Goal: Information Seeking & Learning: Learn about a topic

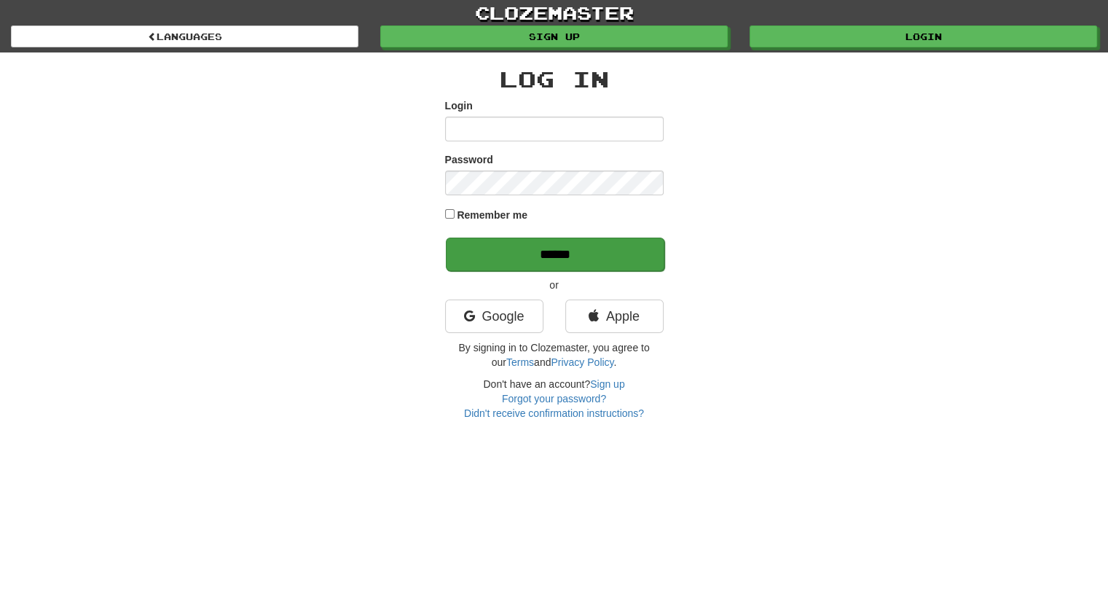
type input "*******"
click at [564, 251] on input "******" at bounding box center [555, 255] width 219 height 34
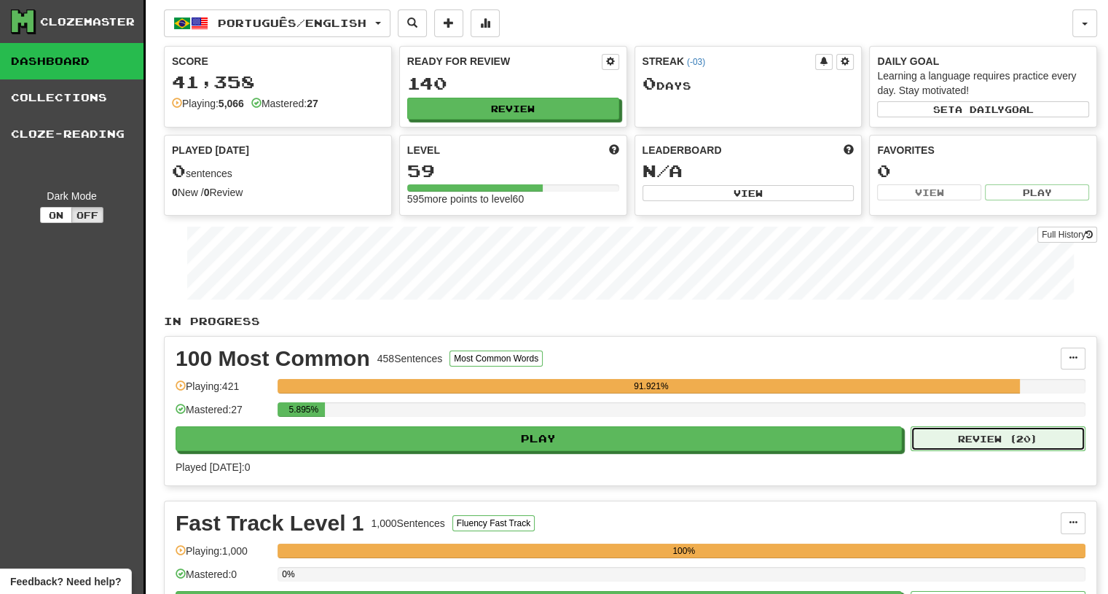
click at [966, 436] on button "Review ( 20 )" at bounding box center [998, 438] width 175 height 25
select select "**"
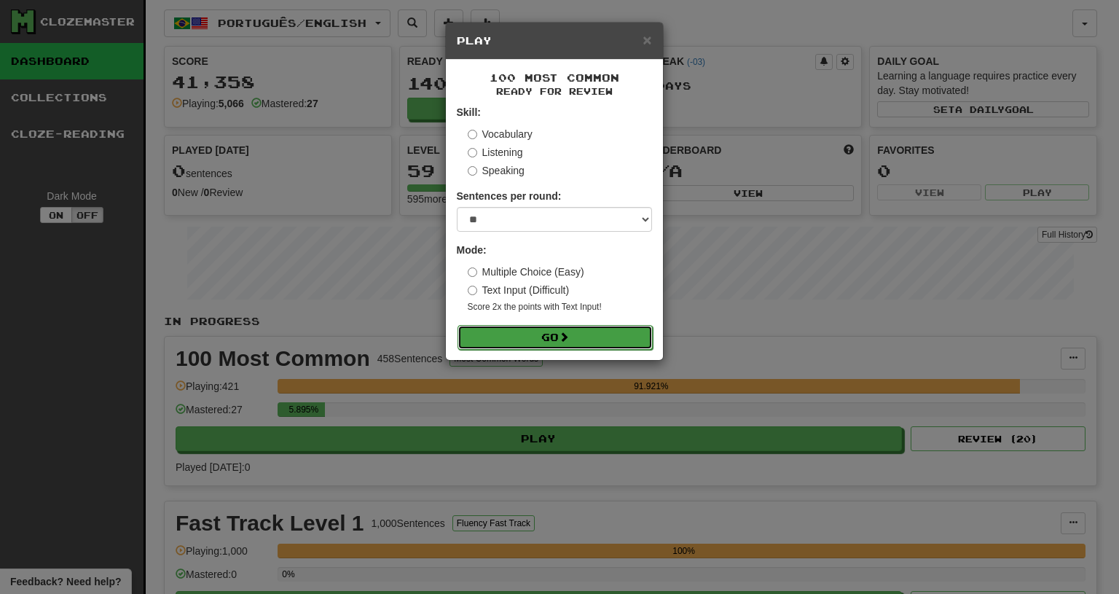
click at [574, 337] on button "Go" at bounding box center [555, 337] width 195 height 25
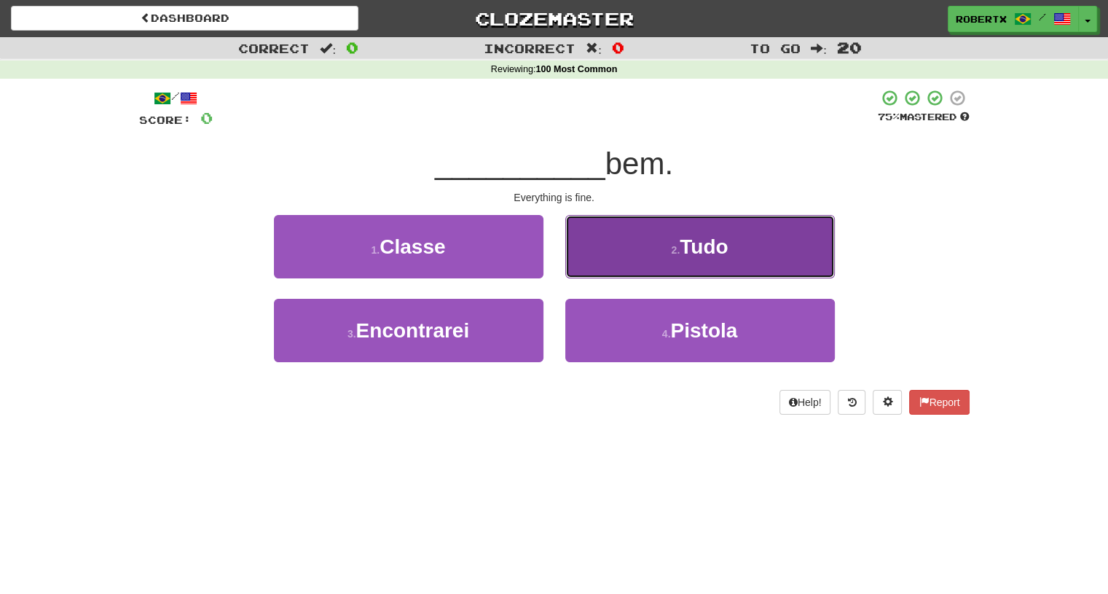
click at [635, 262] on button "2 . Tudo" at bounding box center [700, 246] width 270 height 63
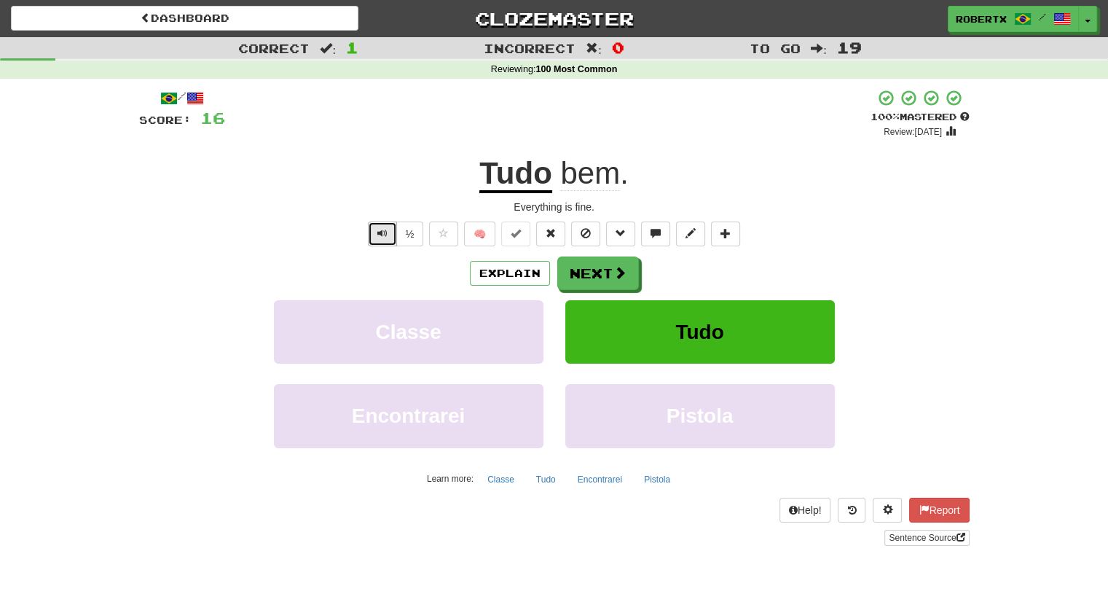
click at [375, 226] on button "Text-to-speech controls" at bounding box center [382, 234] width 29 height 25
click at [499, 264] on button "Explain" at bounding box center [510, 273] width 80 height 25
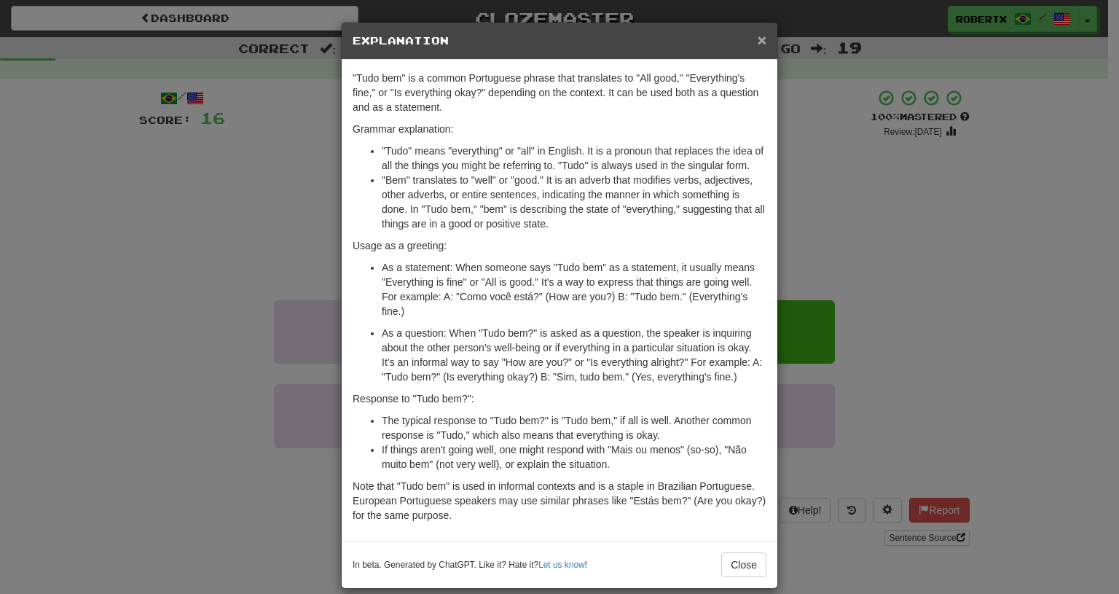
click at [758, 42] on span "×" at bounding box center [762, 39] width 9 height 17
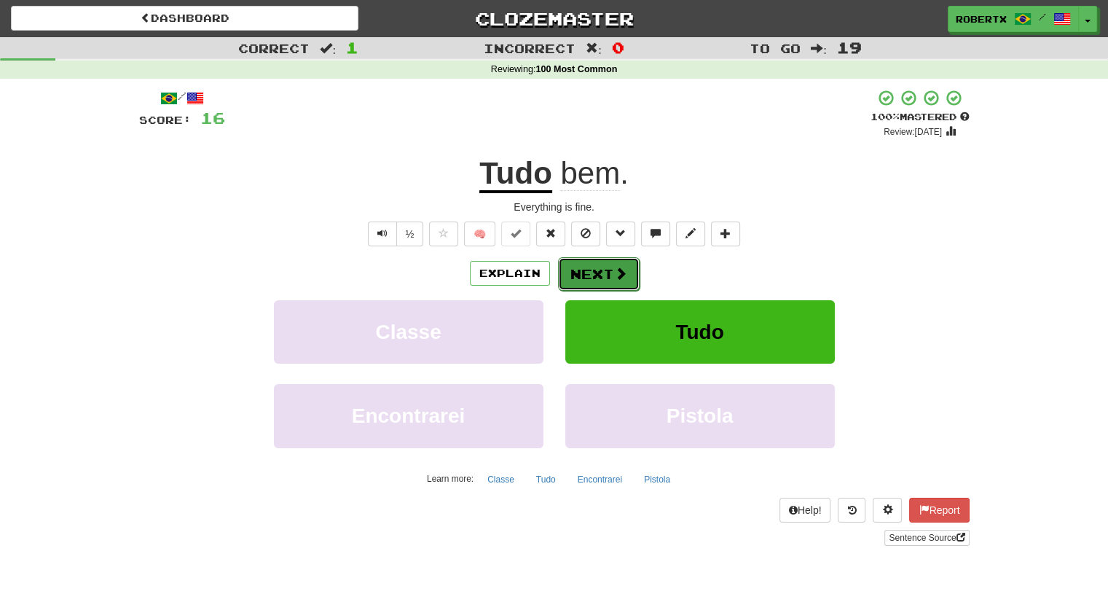
click at [614, 267] on span at bounding box center [620, 273] width 13 height 13
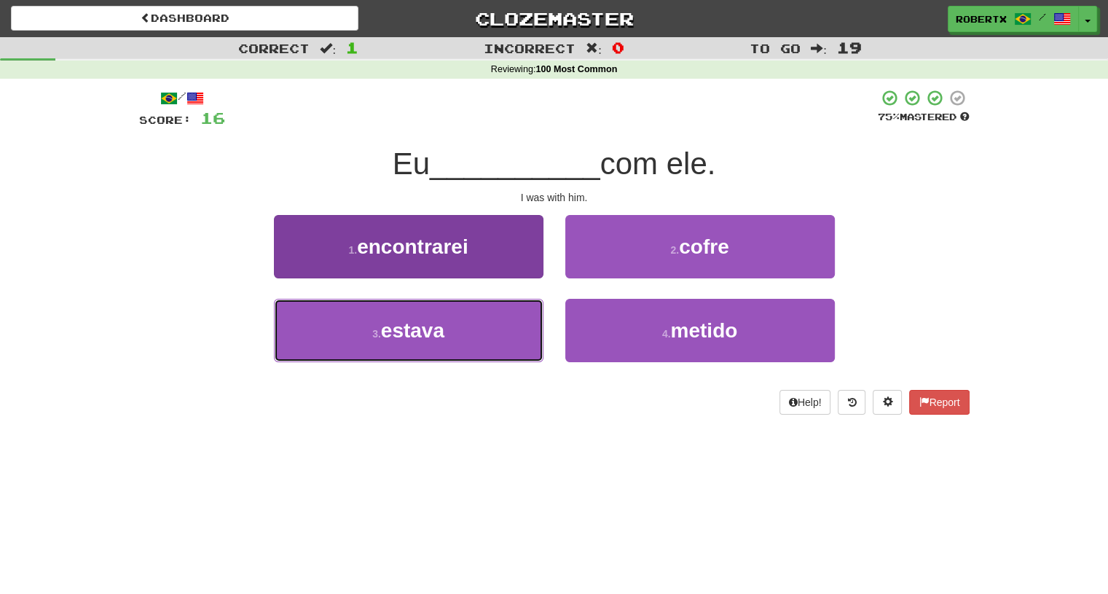
drag, startPoint x: 439, startPoint y: 338, endPoint x: 479, endPoint y: 324, distance: 41.7
click at [438, 338] on span "estava" at bounding box center [412, 330] width 63 height 23
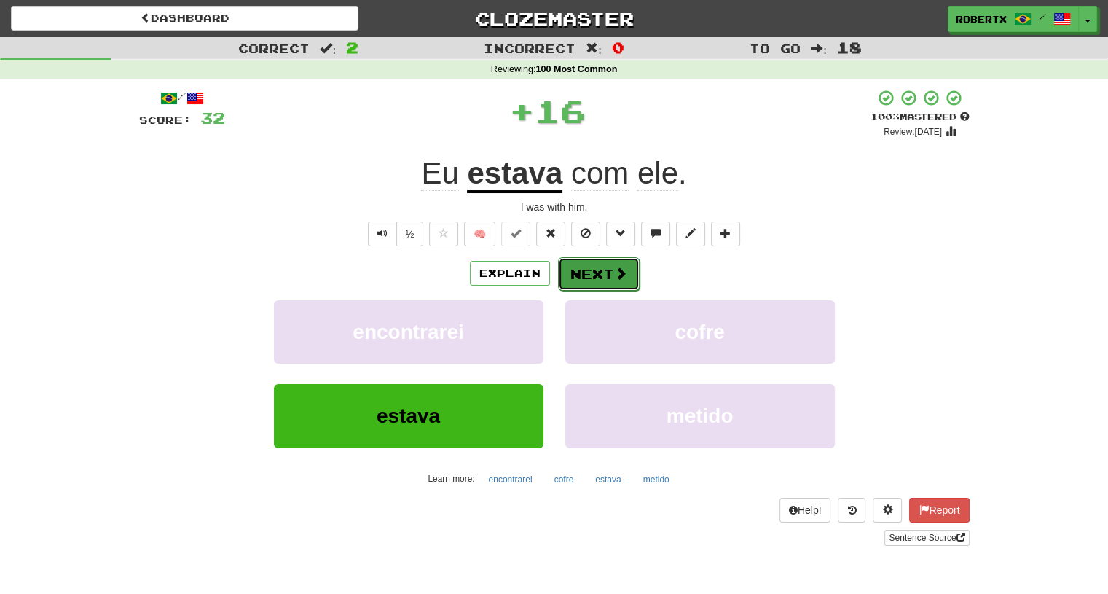
click at [626, 273] on button "Next" at bounding box center [599, 274] width 82 height 34
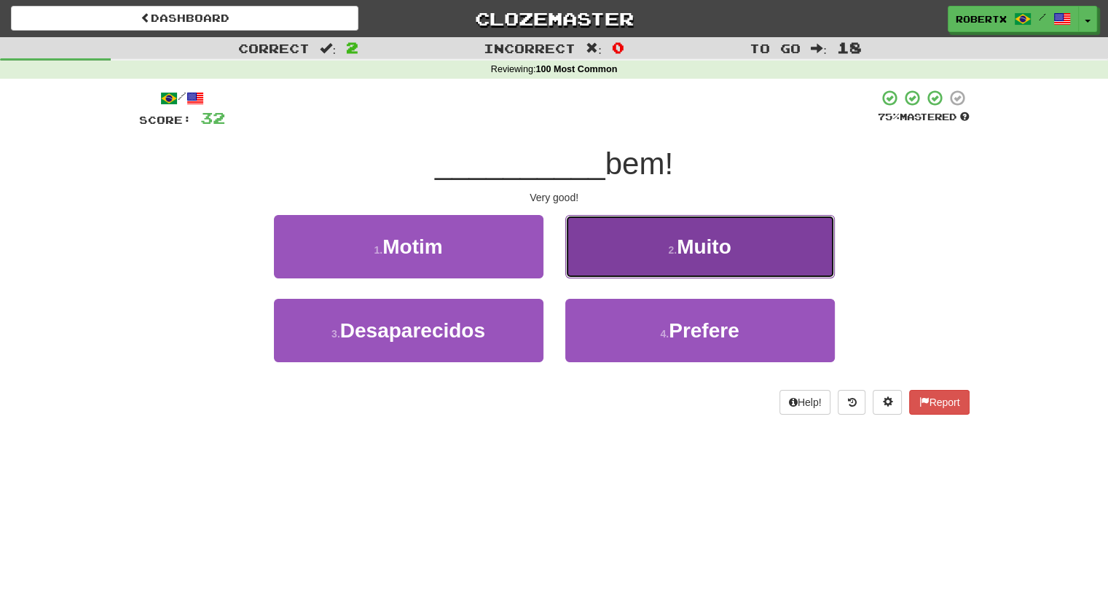
click at [639, 262] on button "2 . [GEOGRAPHIC_DATA]" at bounding box center [700, 246] width 270 height 63
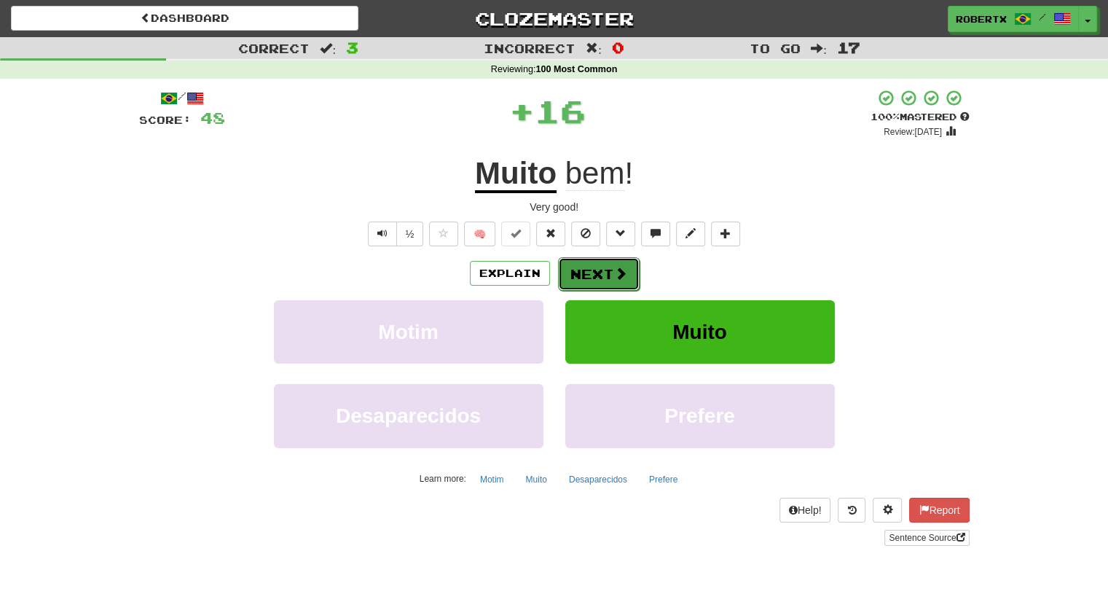
click at [600, 267] on button "Next" at bounding box center [599, 274] width 82 height 34
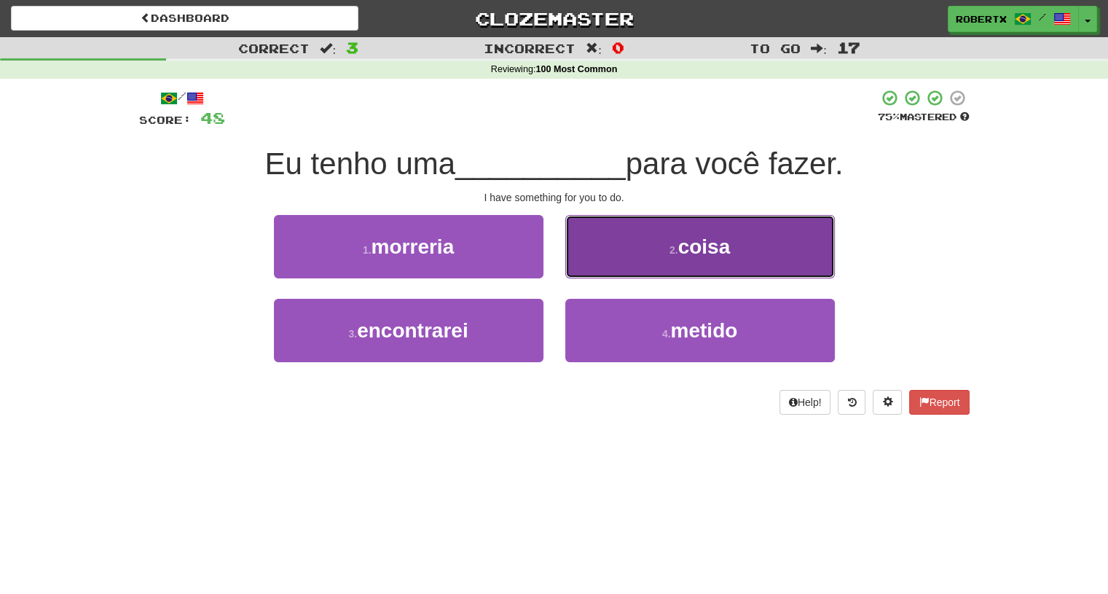
click at [629, 257] on button "2 . coisa" at bounding box center [700, 246] width 270 height 63
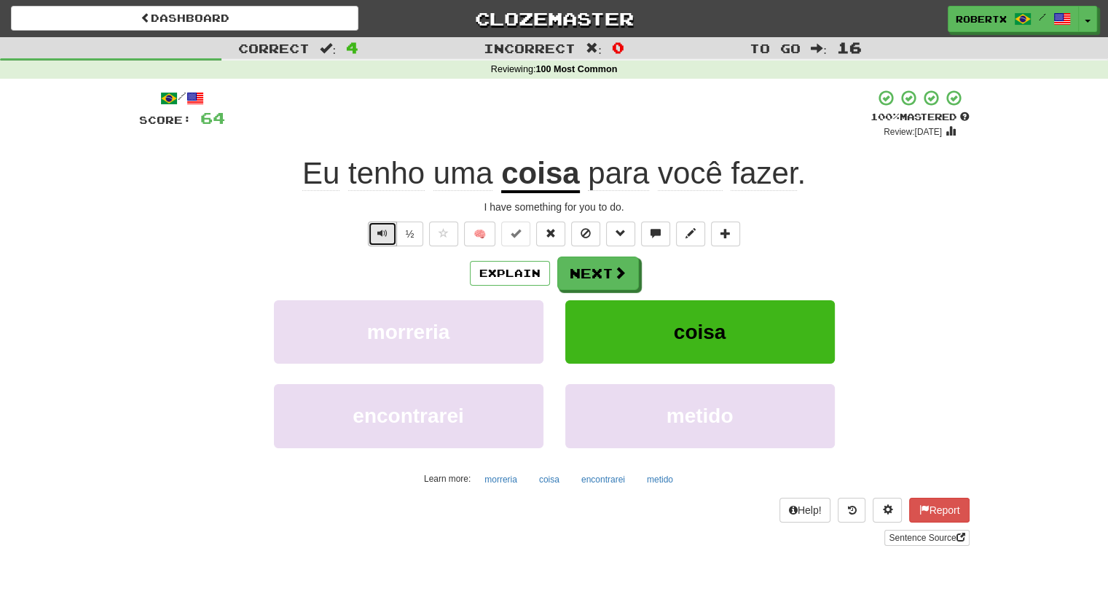
click at [383, 231] on span "Text-to-speech controls" at bounding box center [382, 233] width 10 height 10
click at [385, 225] on button "Text-to-speech controls" at bounding box center [382, 234] width 29 height 25
click at [603, 269] on button "Next" at bounding box center [599, 274] width 82 height 34
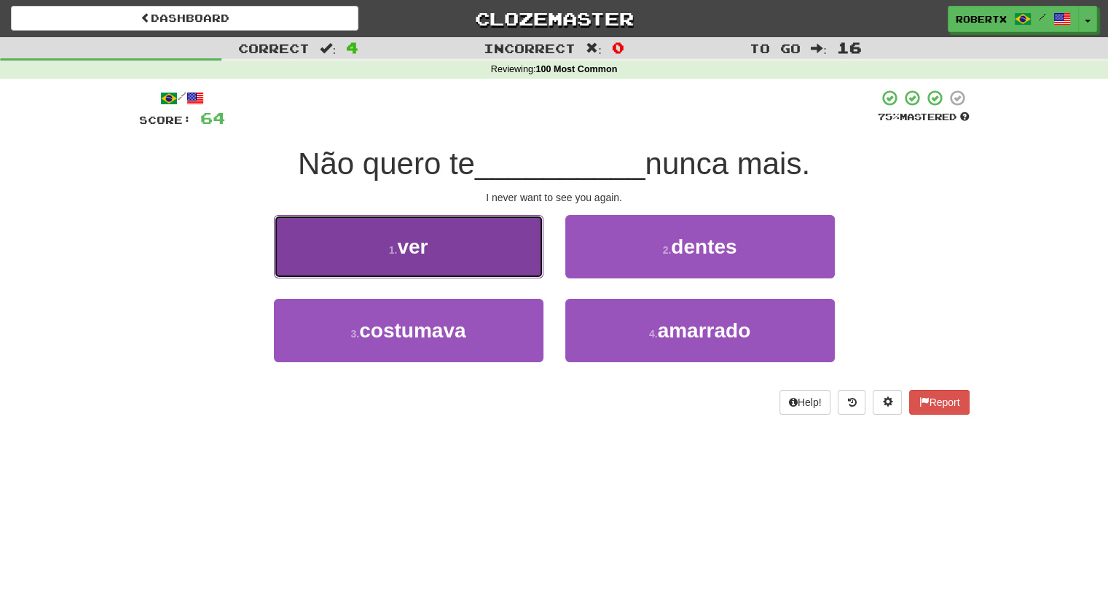
click at [484, 249] on button "1 . ver" at bounding box center [409, 246] width 270 height 63
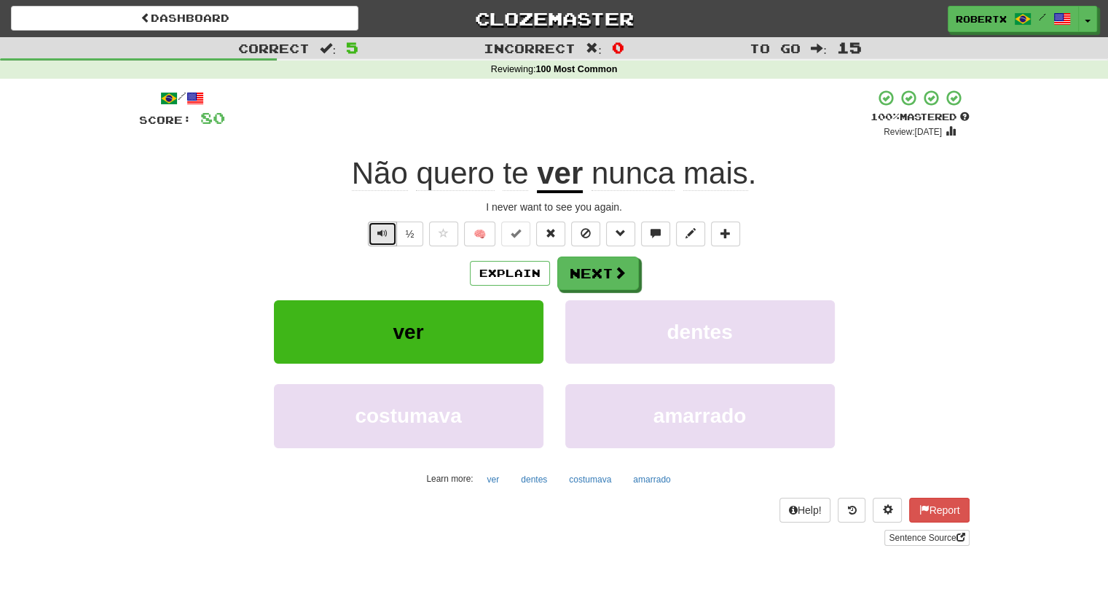
click at [376, 238] on button "Text-to-speech controls" at bounding box center [382, 234] width 29 height 25
click at [388, 230] on button "Text-to-speech controls" at bounding box center [382, 234] width 29 height 25
click at [605, 275] on button "Next" at bounding box center [599, 274] width 82 height 34
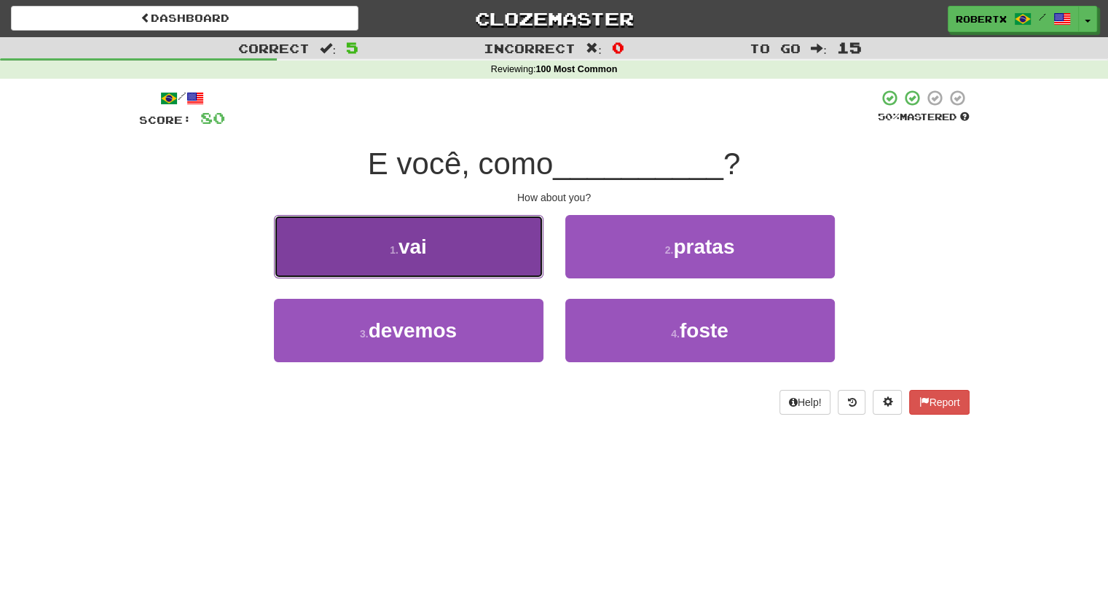
click at [484, 248] on button "1 . vai" at bounding box center [409, 246] width 270 height 63
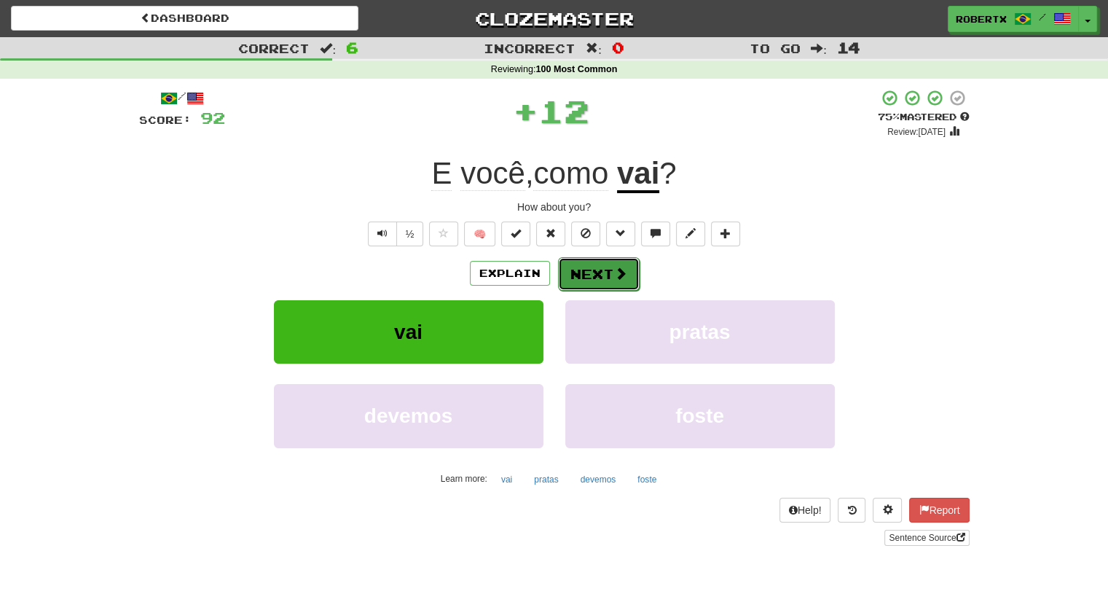
click at [585, 272] on button "Next" at bounding box center [599, 274] width 82 height 34
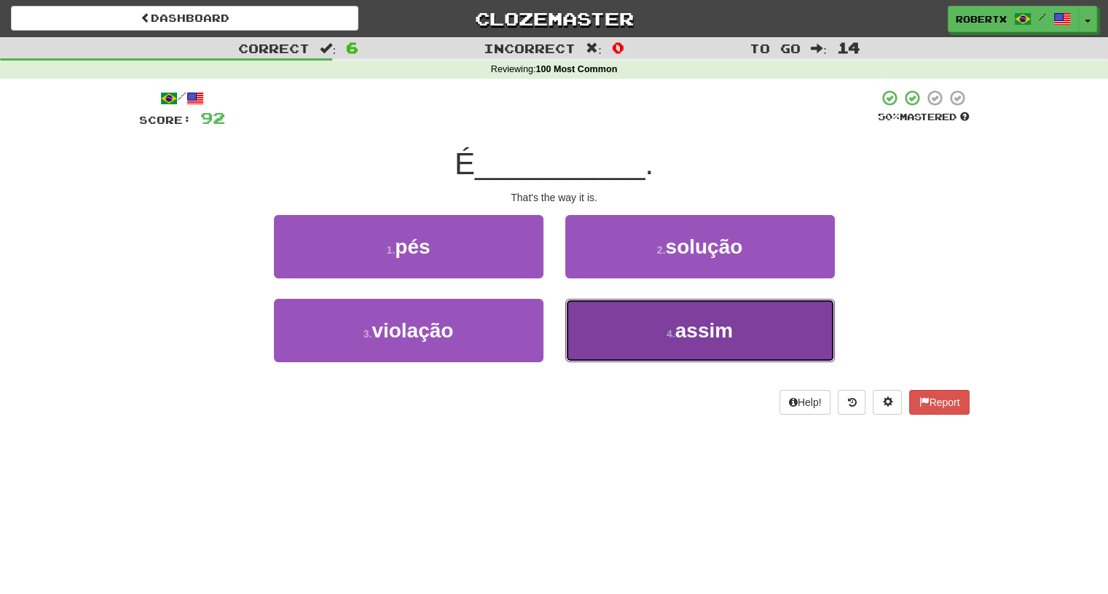
click at [616, 326] on button "4 . assim" at bounding box center [700, 330] width 270 height 63
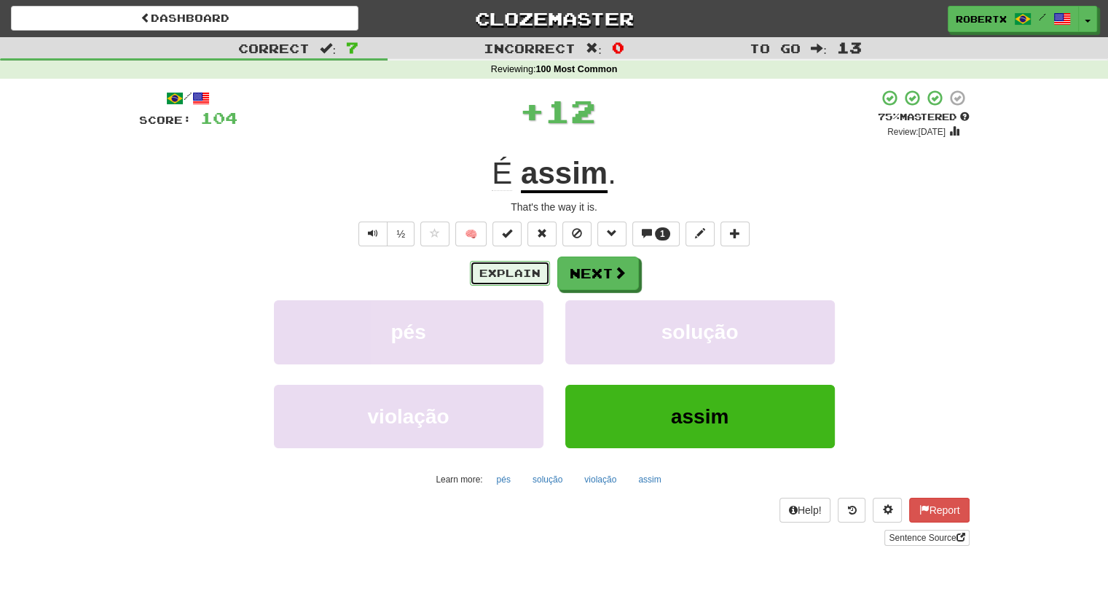
click at [514, 271] on button "Explain" at bounding box center [510, 273] width 80 height 25
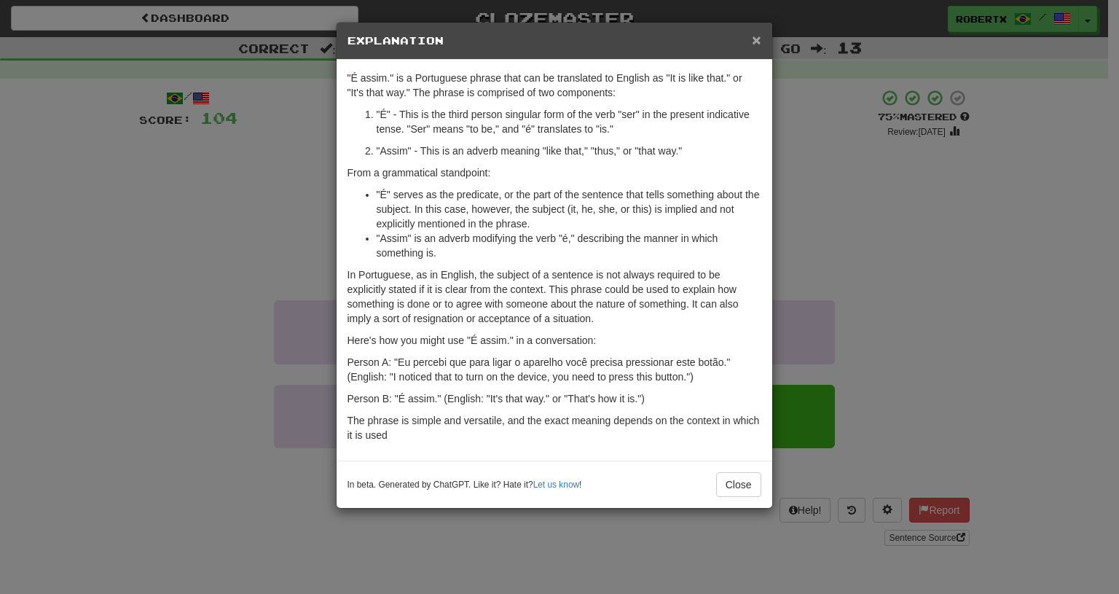
click at [757, 39] on span "×" at bounding box center [756, 39] width 9 height 17
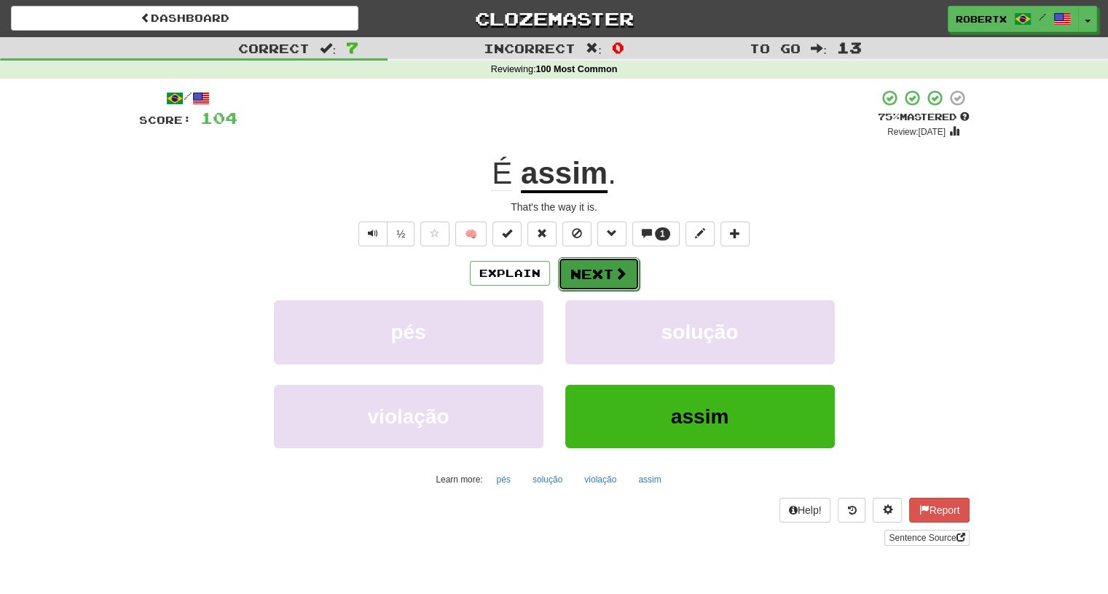
click at [584, 270] on button "Next" at bounding box center [599, 274] width 82 height 34
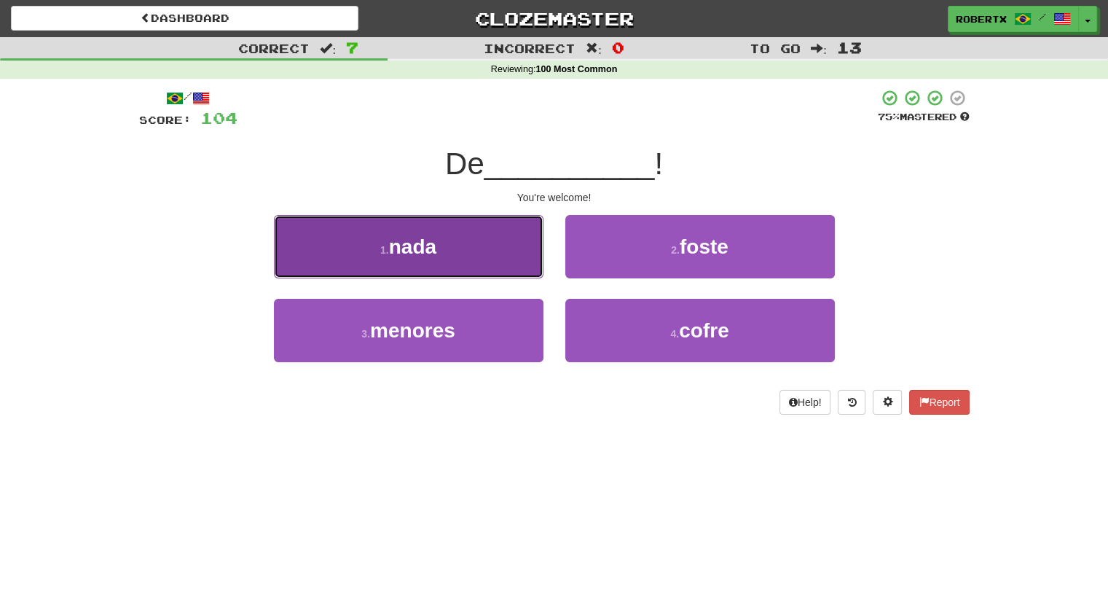
click at [473, 264] on button "1 . nada" at bounding box center [409, 246] width 270 height 63
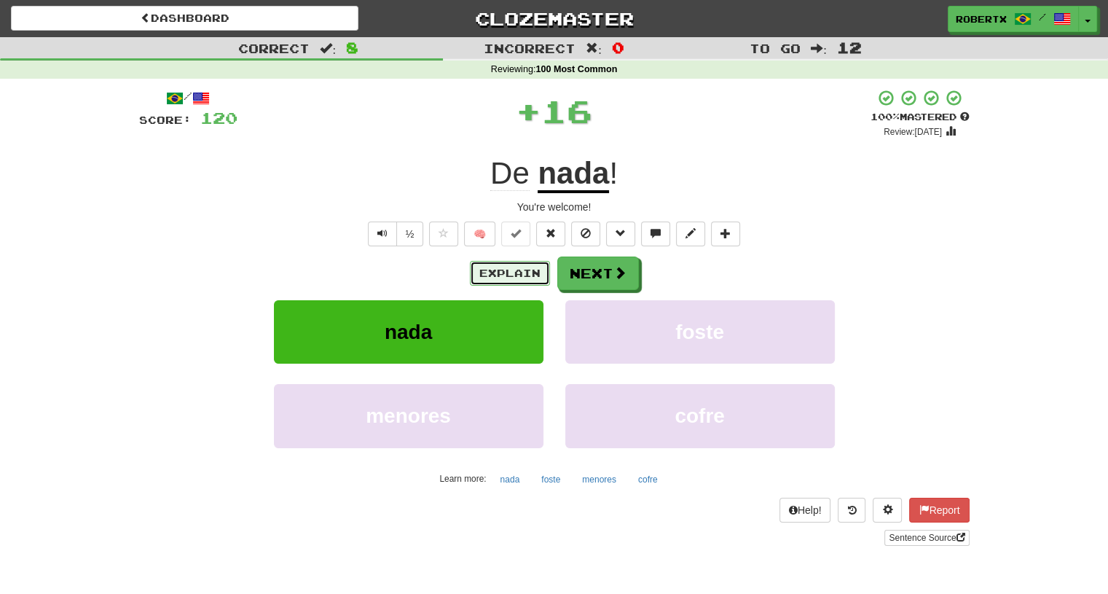
click at [536, 269] on button "Explain" at bounding box center [510, 273] width 80 height 25
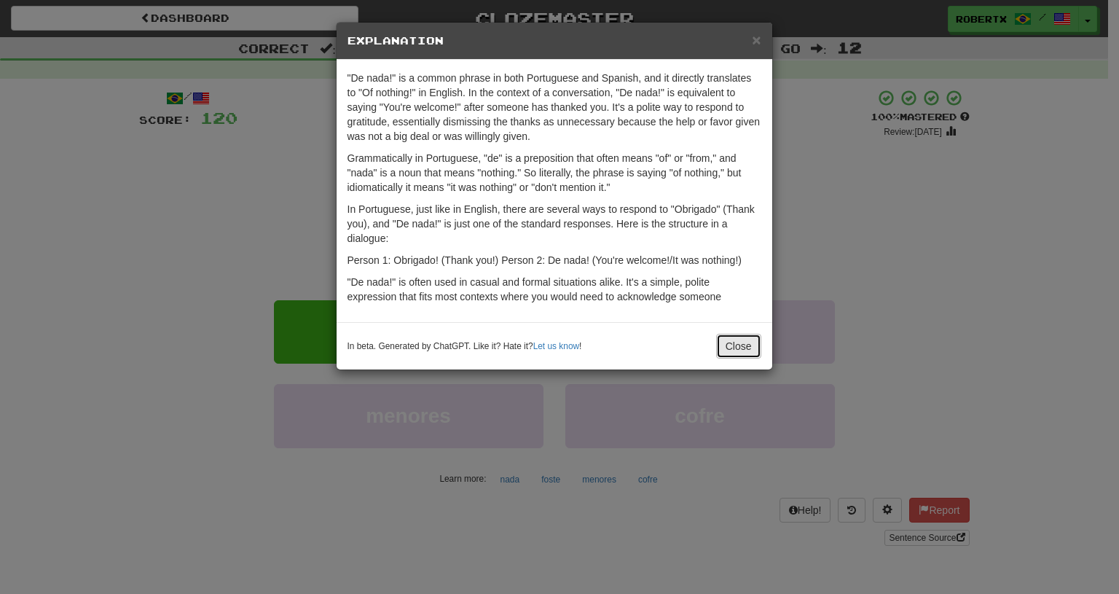
click at [740, 342] on button "Close" at bounding box center [738, 346] width 45 height 25
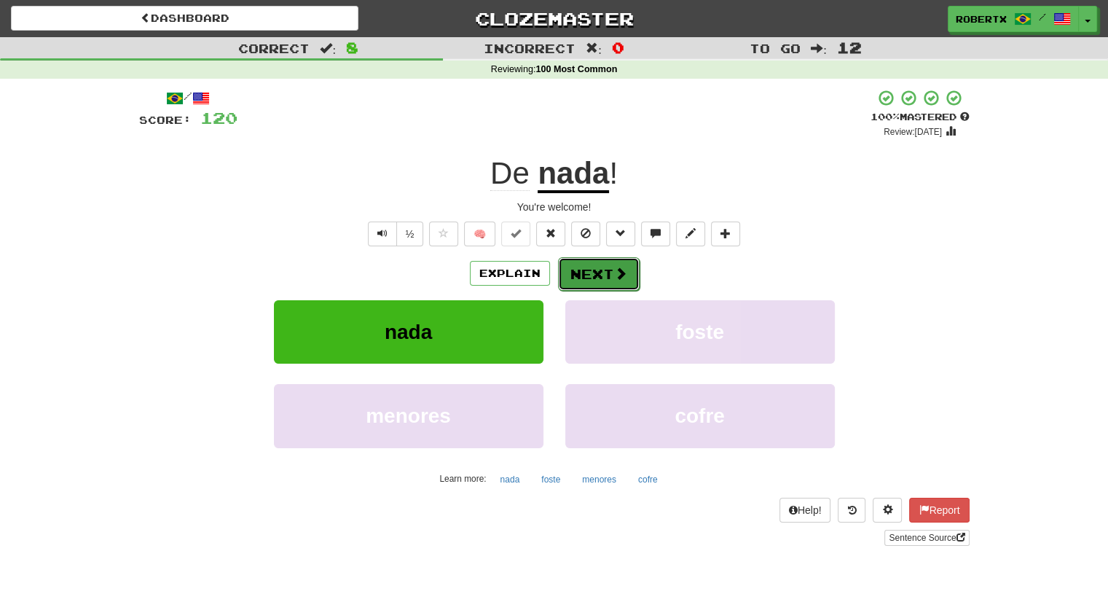
click at [595, 262] on button "Next" at bounding box center [599, 274] width 82 height 34
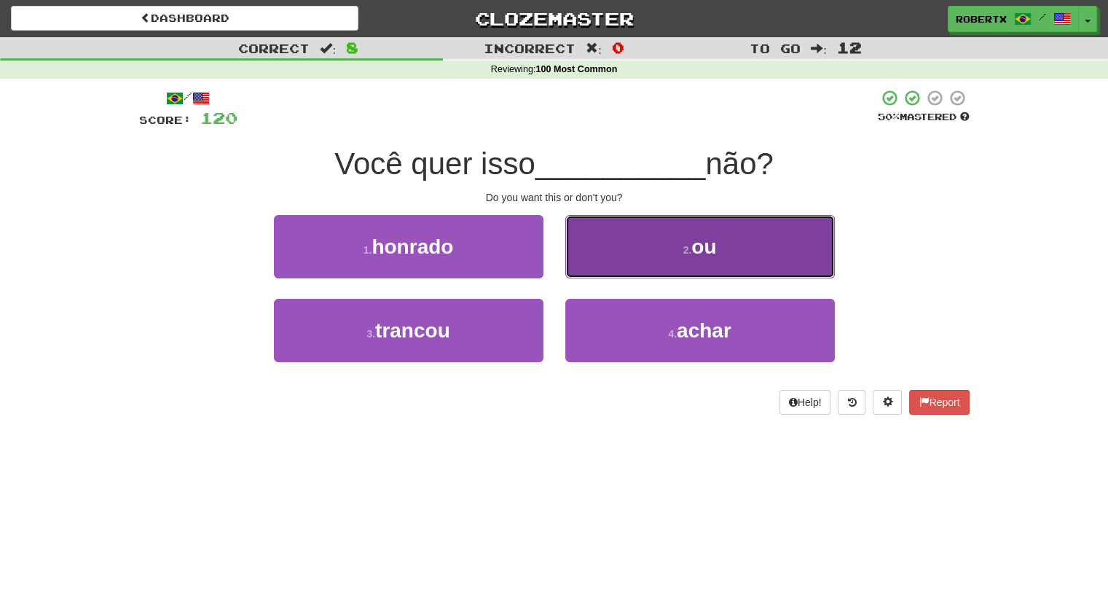
click at [641, 264] on button "2 . ou" at bounding box center [700, 246] width 270 height 63
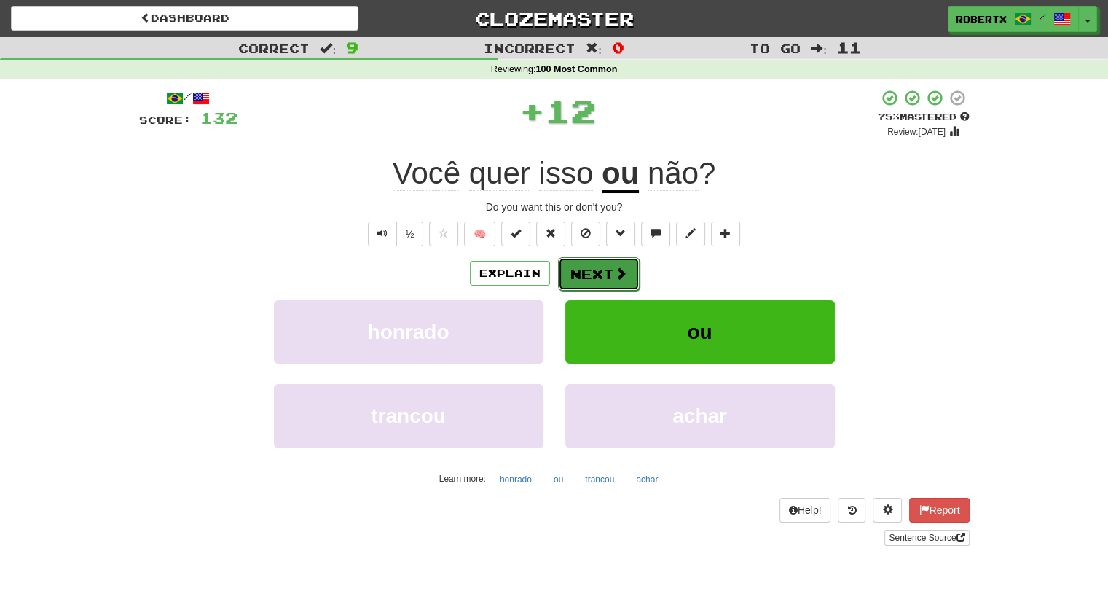
click at [618, 273] on span at bounding box center [620, 273] width 13 height 13
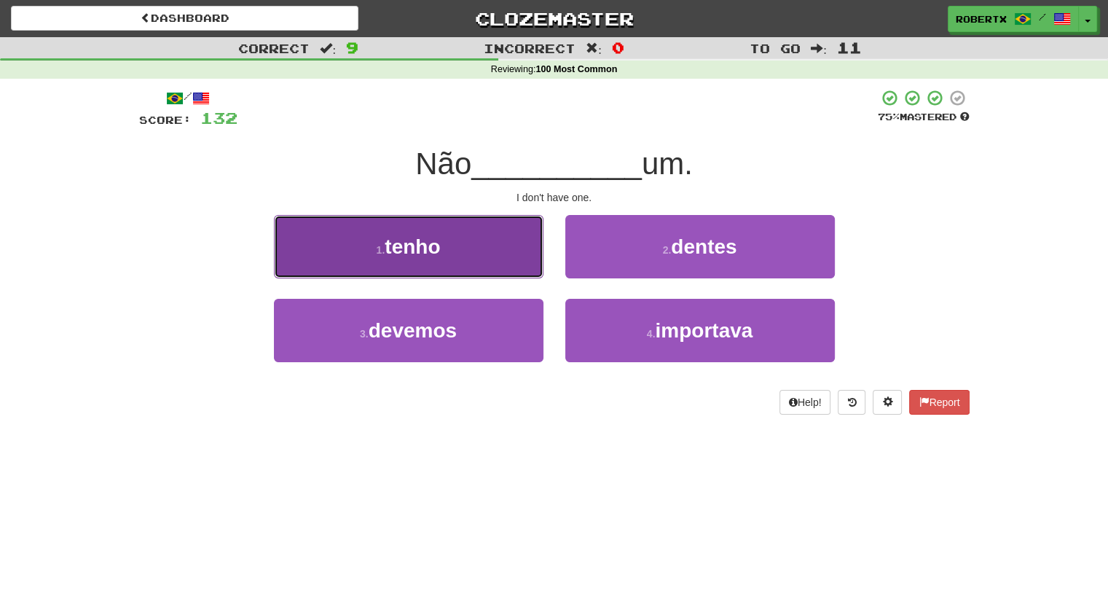
click at [495, 249] on button "1 . tenho" at bounding box center [409, 246] width 270 height 63
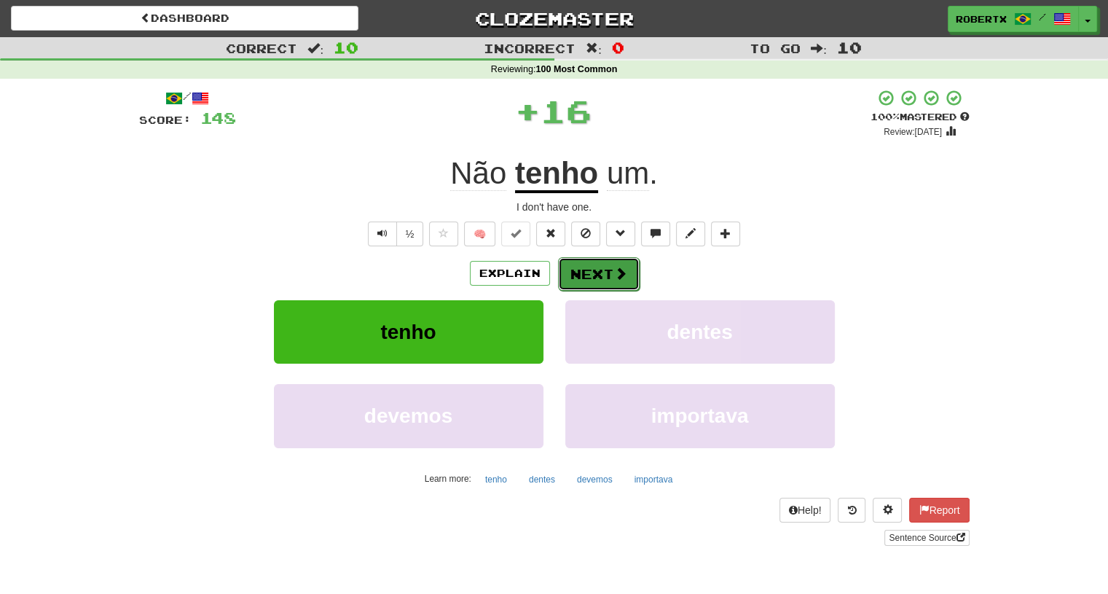
click at [584, 264] on button "Next" at bounding box center [599, 274] width 82 height 34
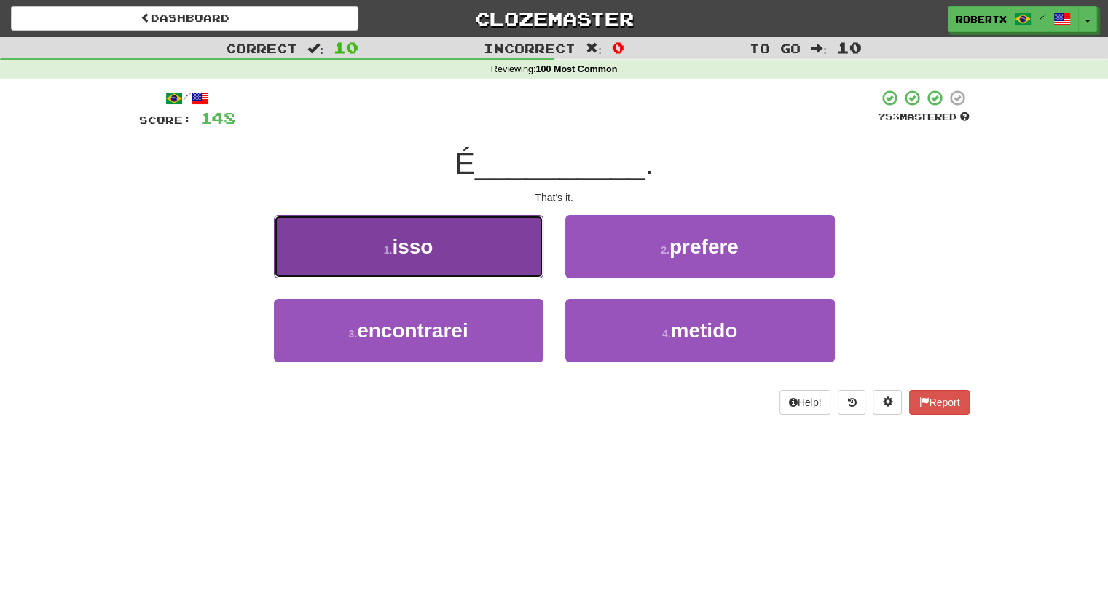
click at [498, 248] on button "1 . isso" at bounding box center [409, 246] width 270 height 63
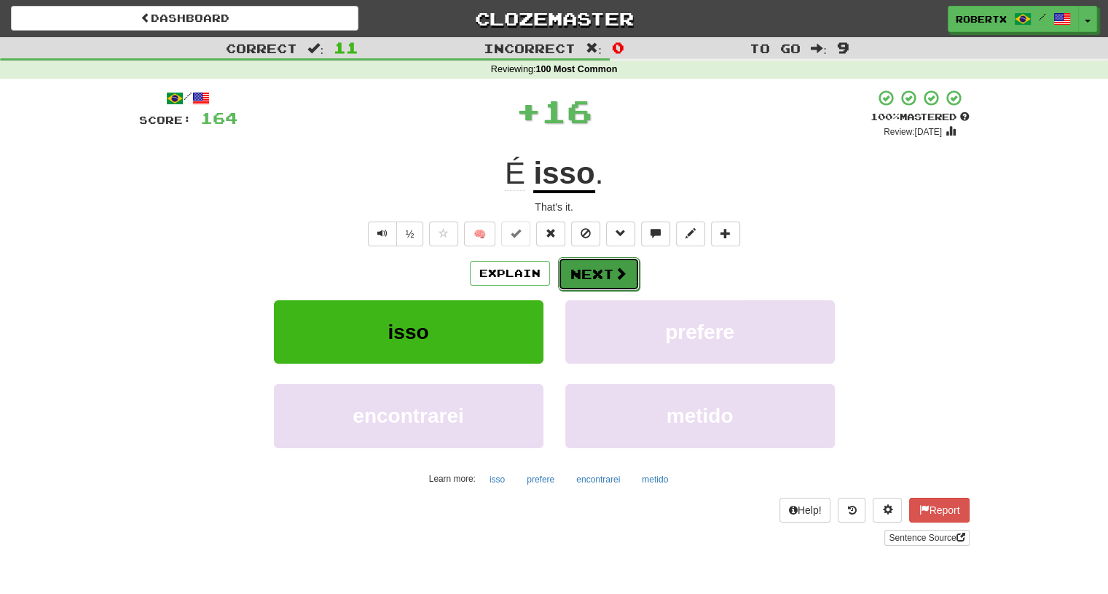
click at [591, 270] on button "Next" at bounding box center [599, 274] width 82 height 34
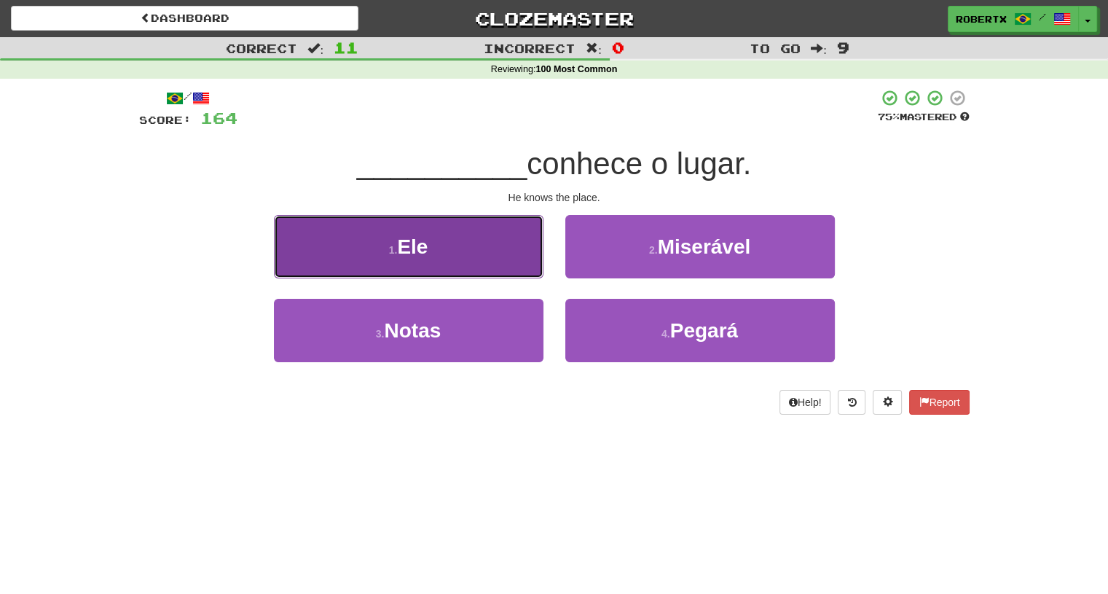
click at [488, 250] on button "1 . Ele" at bounding box center [409, 246] width 270 height 63
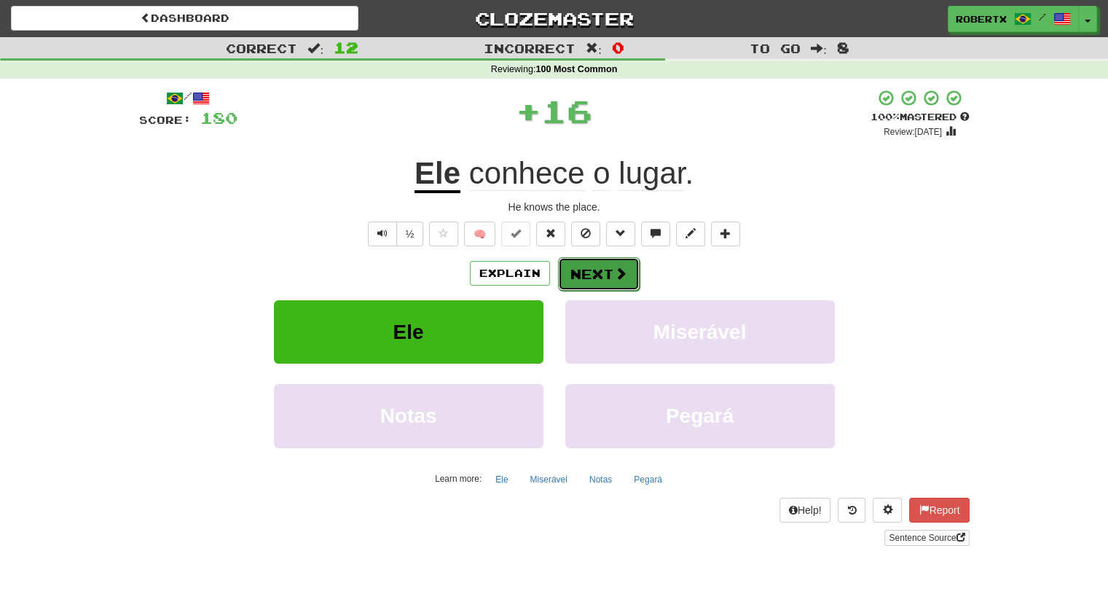
click at [596, 266] on button "Next" at bounding box center [599, 274] width 82 height 34
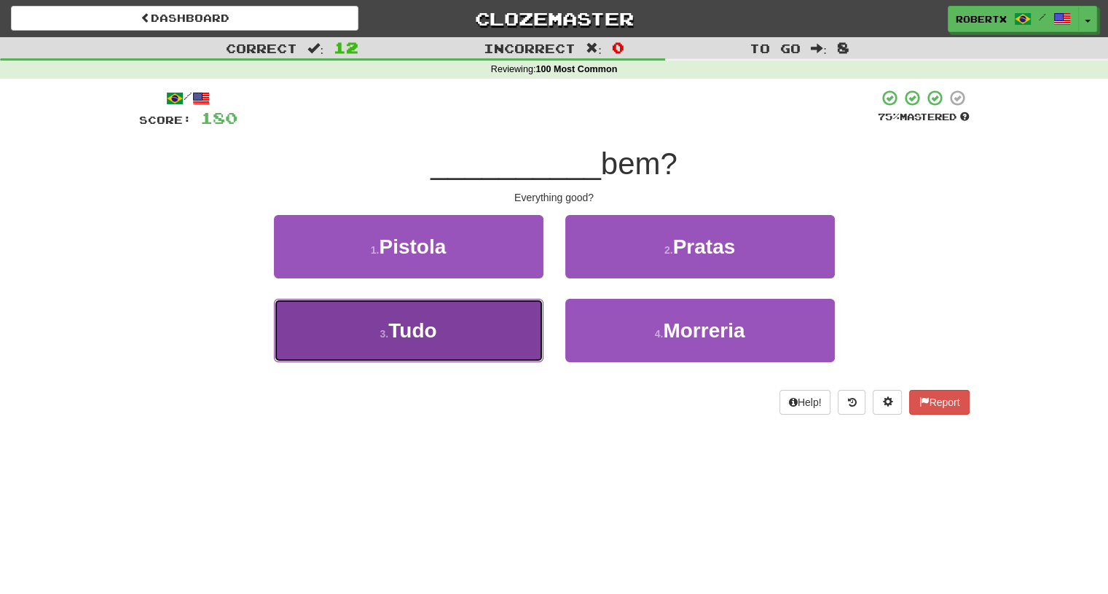
click at [472, 325] on button "3 . Tudo" at bounding box center [409, 330] width 270 height 63
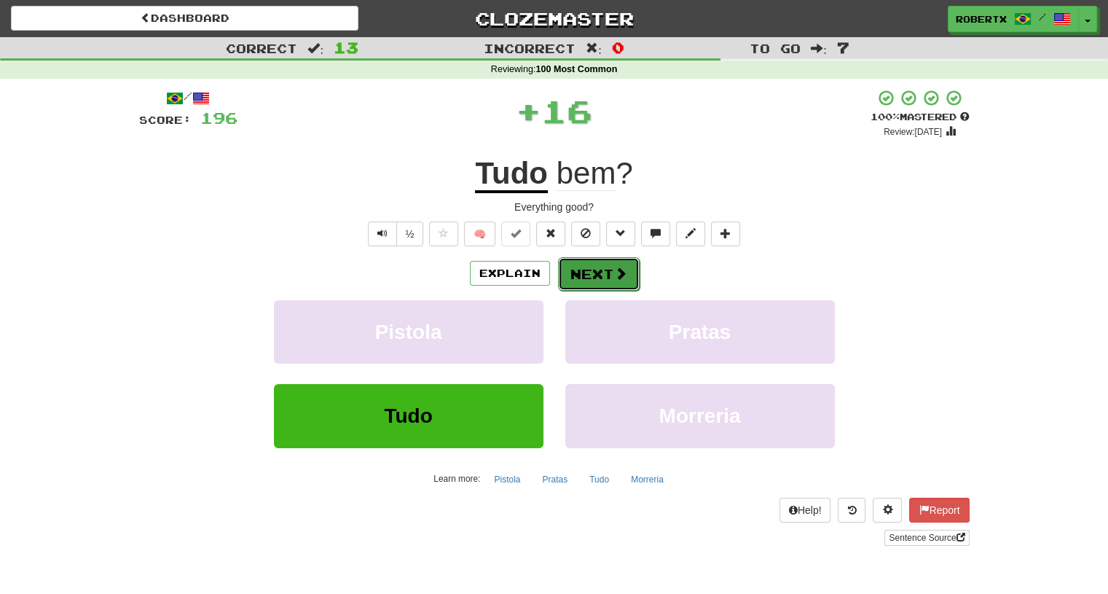
click at [591, 267] on button "Next" at bounding box center [599, 274] width 82 height 34
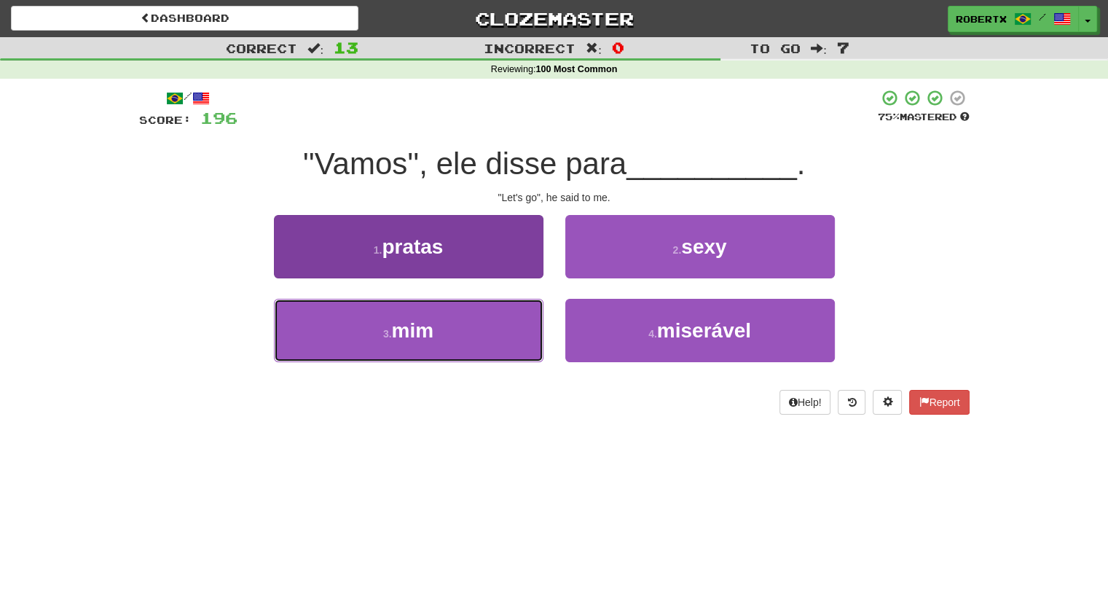
drag, startPoint x: 471, startPoint y: 323, endPoint x: 503, endPoint y: 309, distance: 35.6
click at [471, 323] on button "3 . mim" at bounding box center [409, 330] width 270 height 63
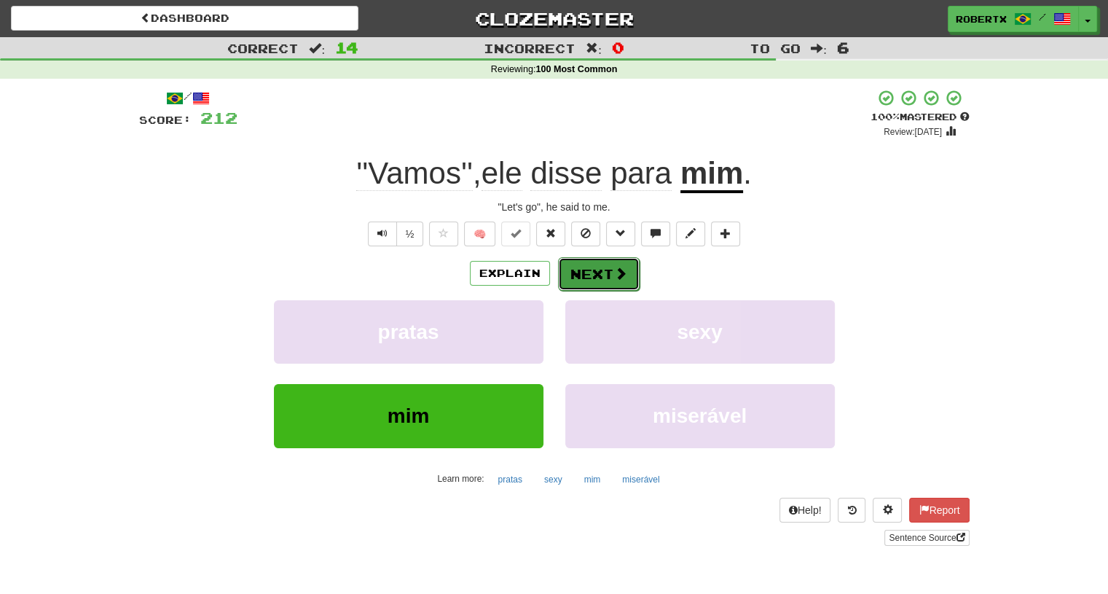
click at [586, 271] on button "Next" at bounding box center [599, 274] width 82 height 34
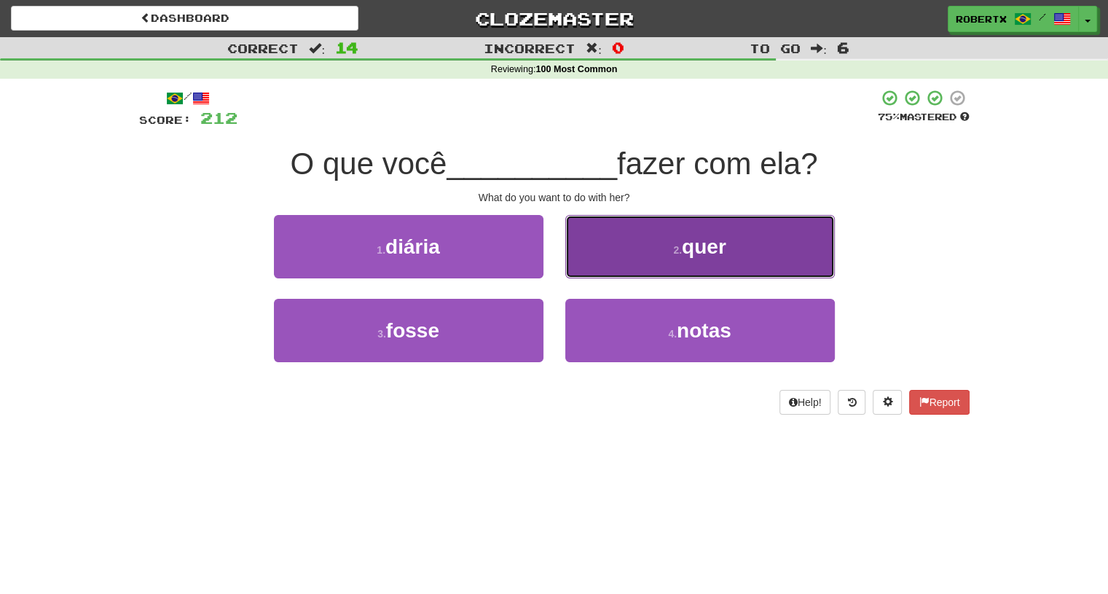
click at [636, 267] on button "2 . quer" at bounding box center [700, 246] width 270 height 63
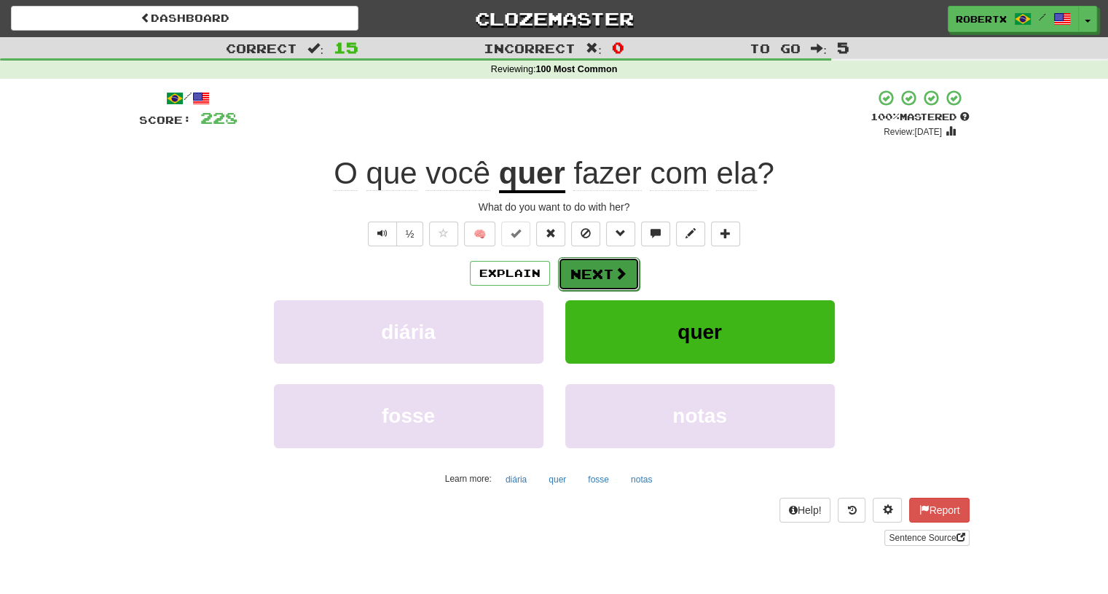
click at [614, 267] on span at bounding box center [620, 273] width 13 height 13
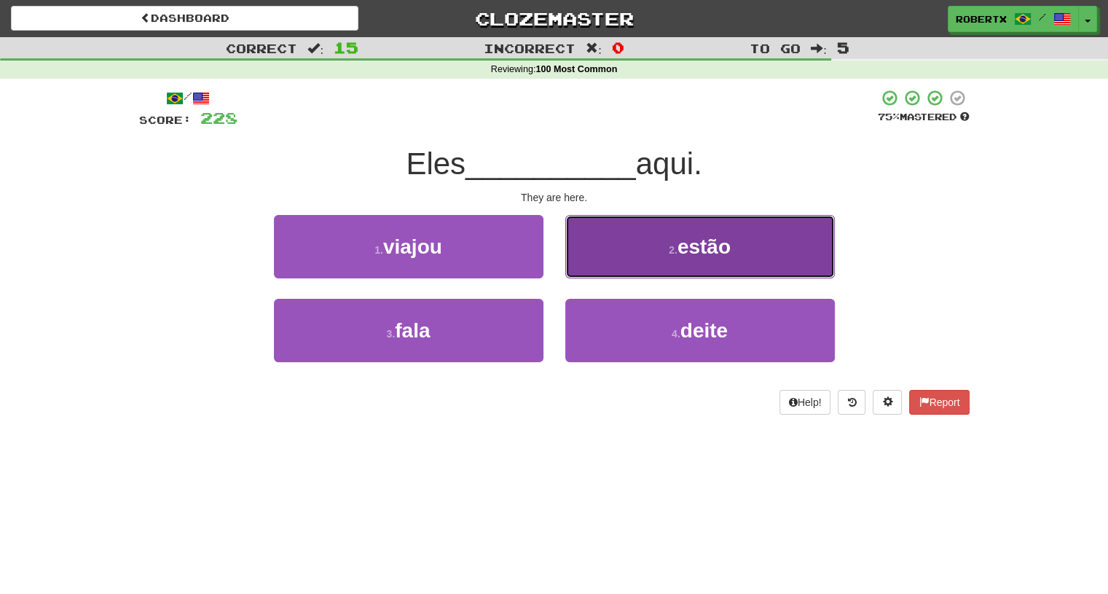
click at [616, 252] on button "2 . estão" at bounding box center [700, 246] width 270 height 63
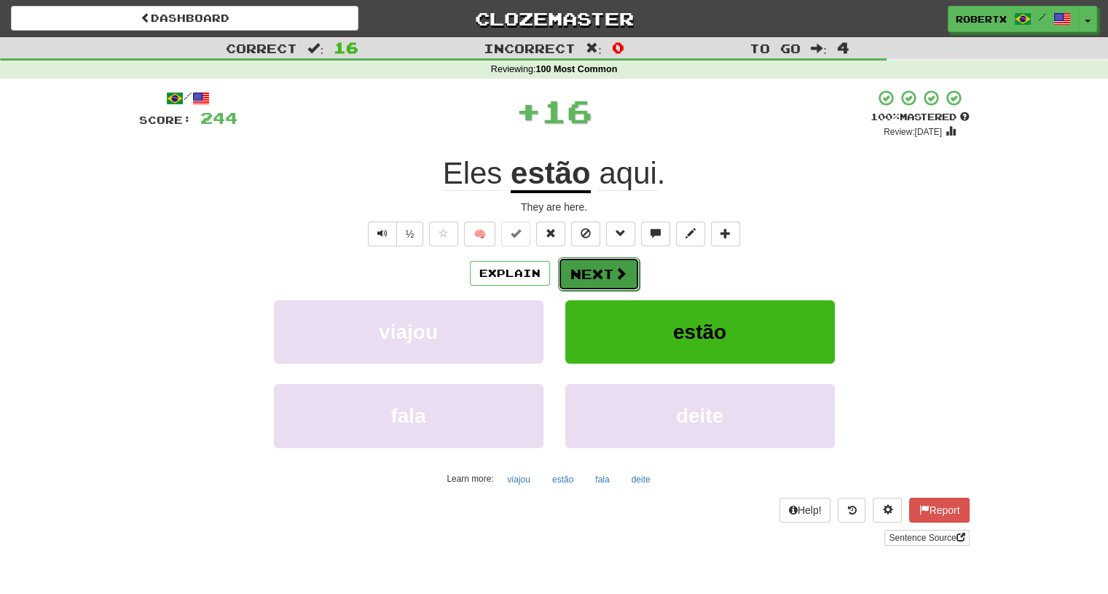
click at [592, 275] on button "Next" at bounding box center [599, 274] width 82 height 34
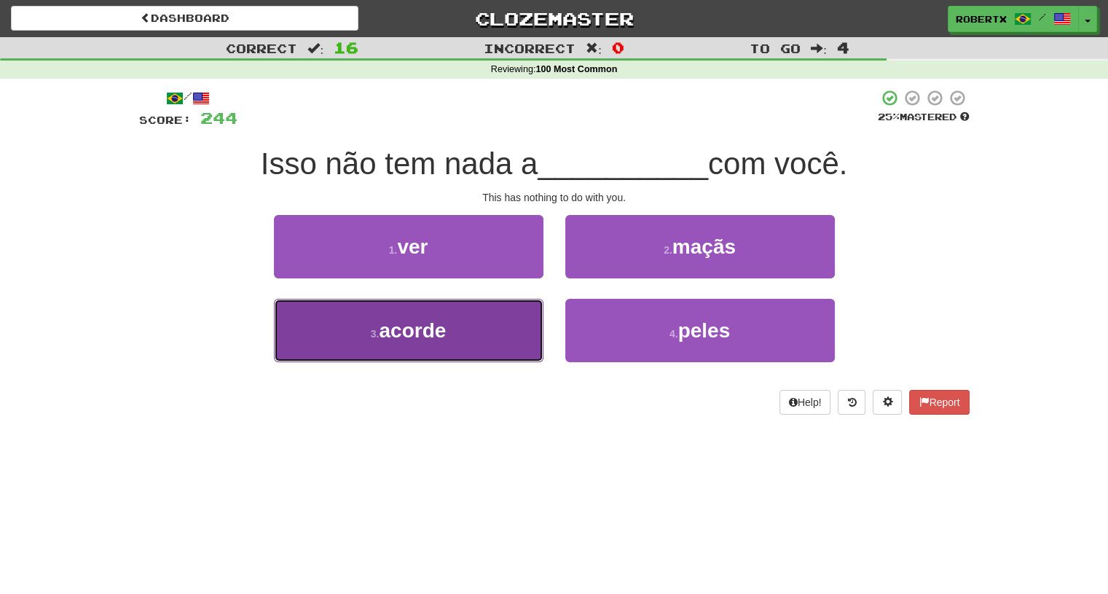
click at [495, 335] on button "3 . acorde" at bounding box center [409, 330] width 270 height 63
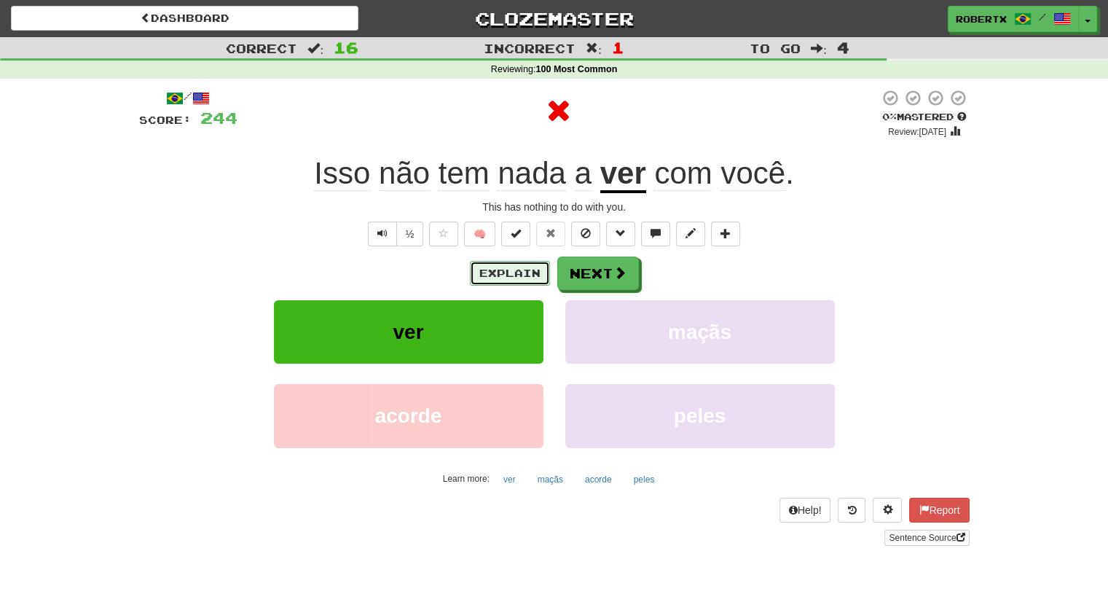
click at [517, 276] on button "Explain" at bounding box center [510, 273] width 80 height 25
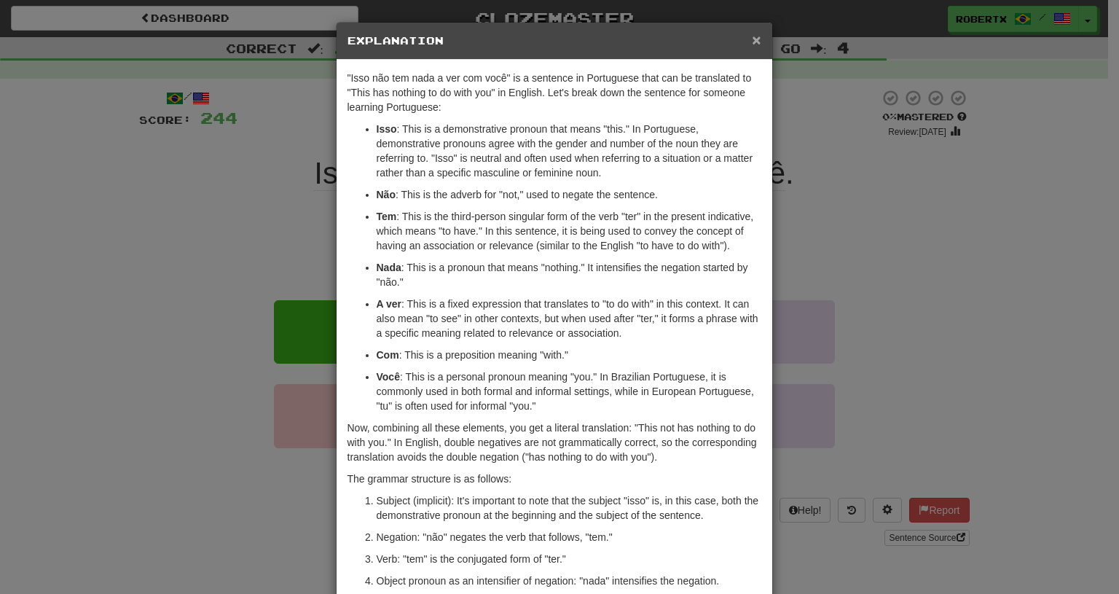
click at [752, 38] on span "×" at bounding box center [756, 39] width 9 height 17
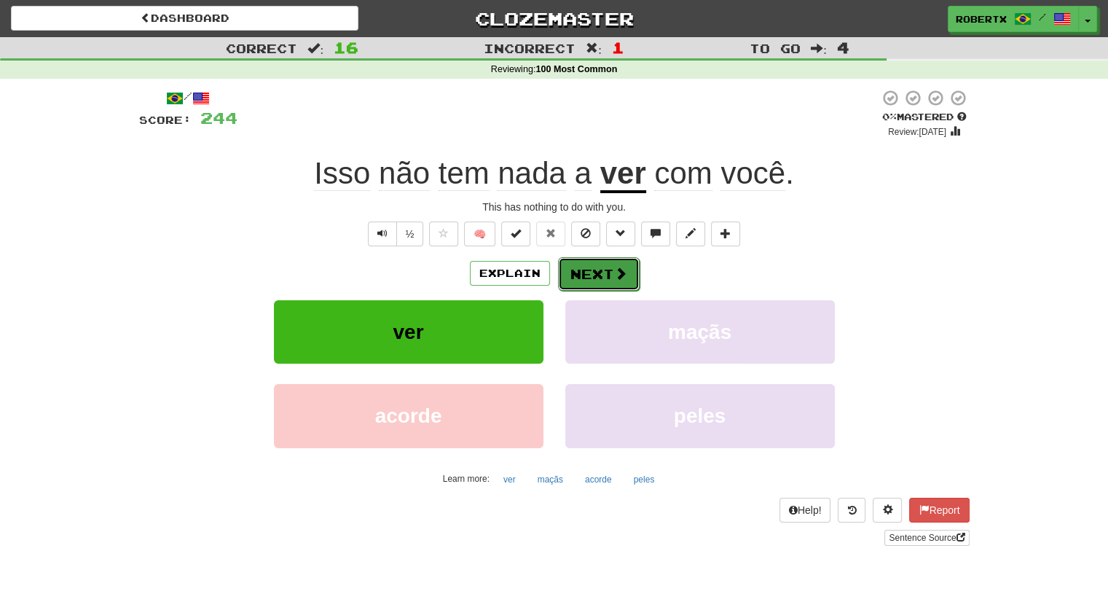
click at [607, 275] on button "Next" at bounding box center [599, 274] width 82 height 34
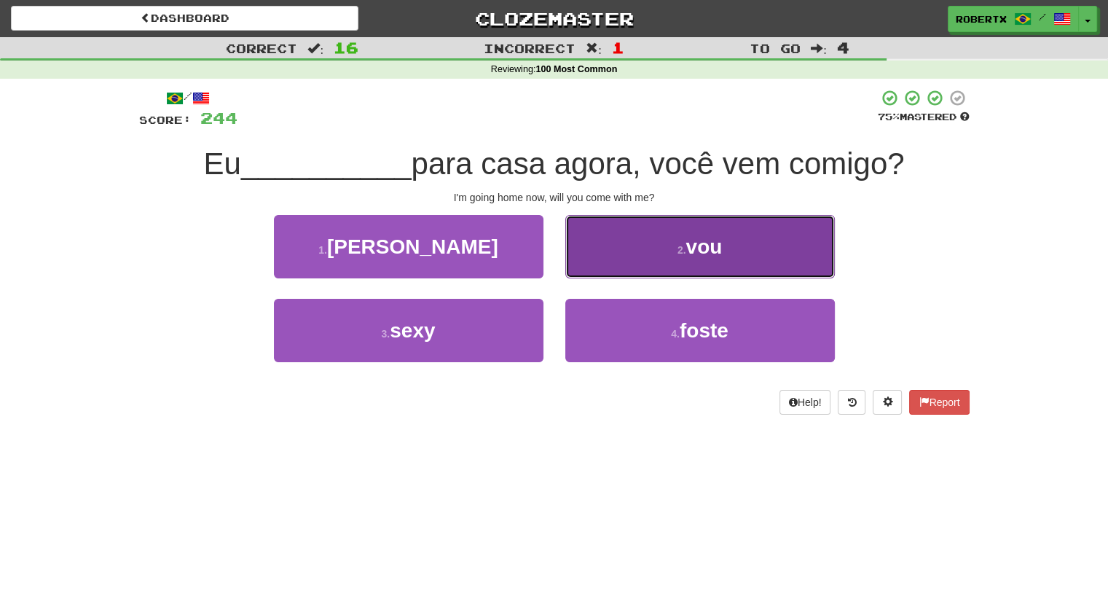
click at [609, 260] on button "2 . vou" at bounding box center [700, 246] width 270 height 63
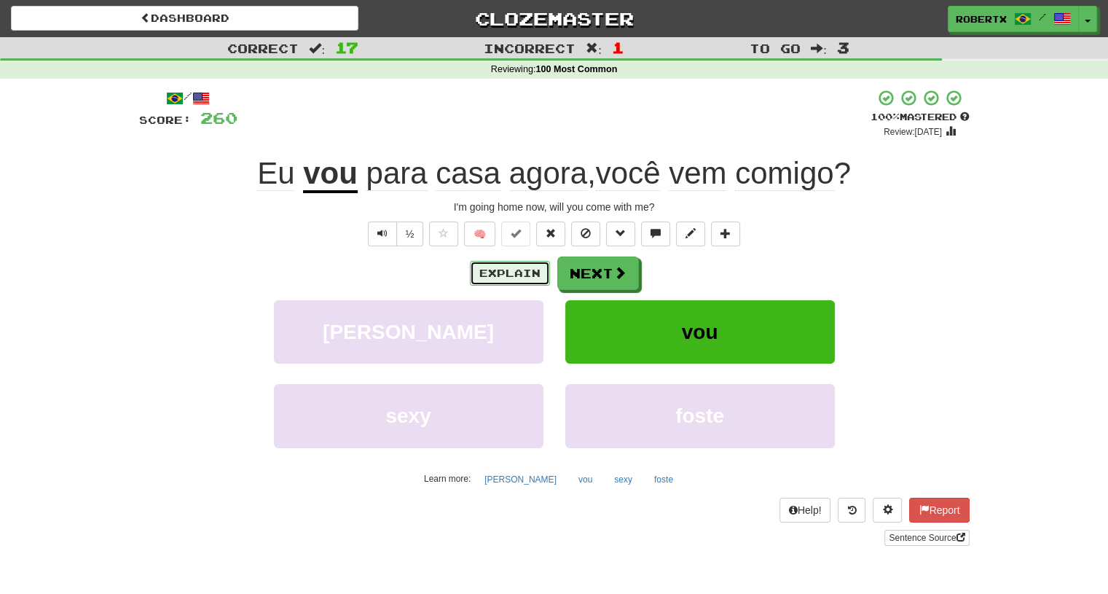
click at [521, 270] on button "Explain" at bounding box center [510, 273] width 80 height 25
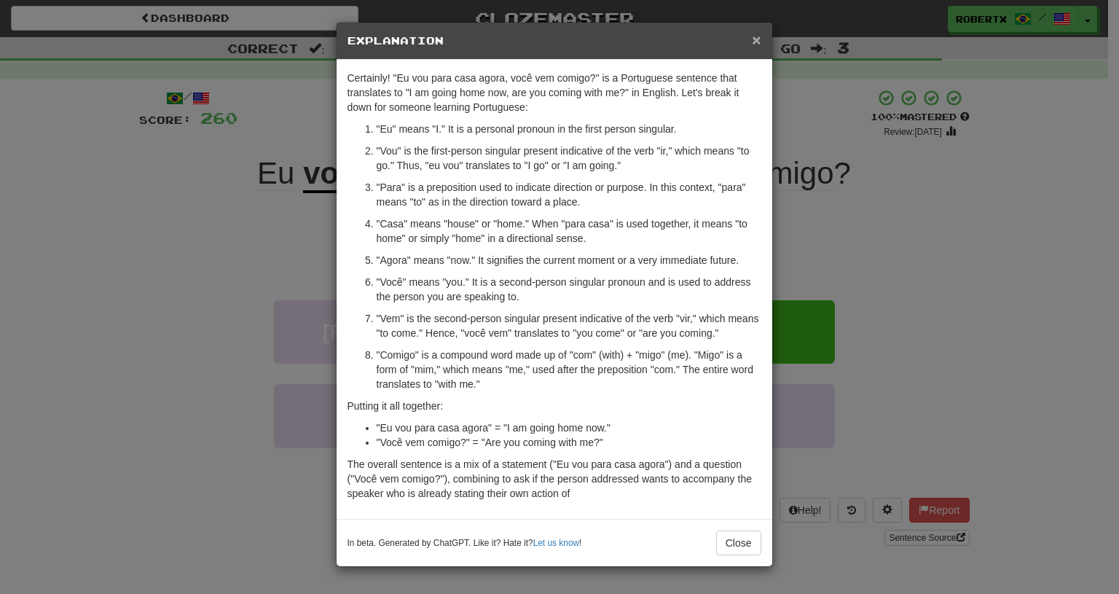
click at [756, 40] on span "×" at bounding box center [756, 39] width 9 height 17
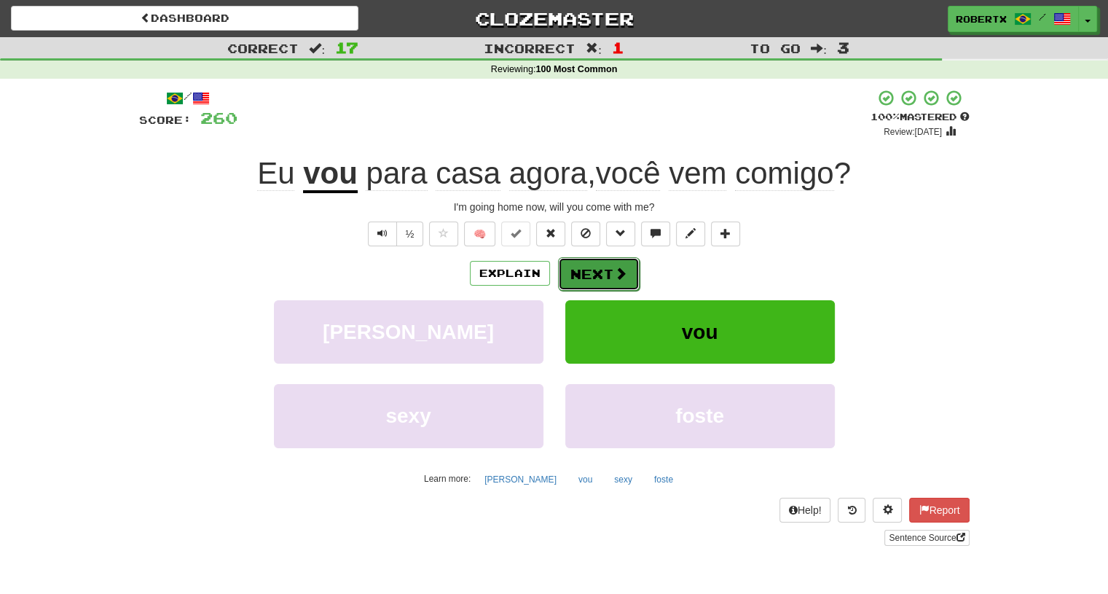
click at [609, 270] on button "Next" at bounding box center [599, 274] width 82 height 34
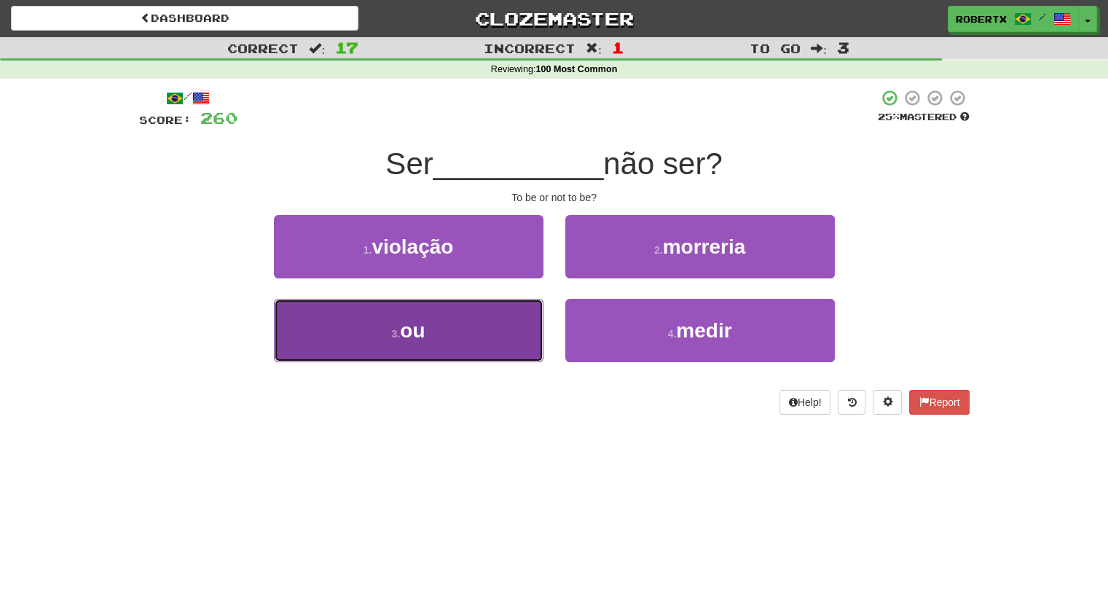
click at [468, 337] on button "3 . ou" at bounding box center [409, 330] width 270 height 63
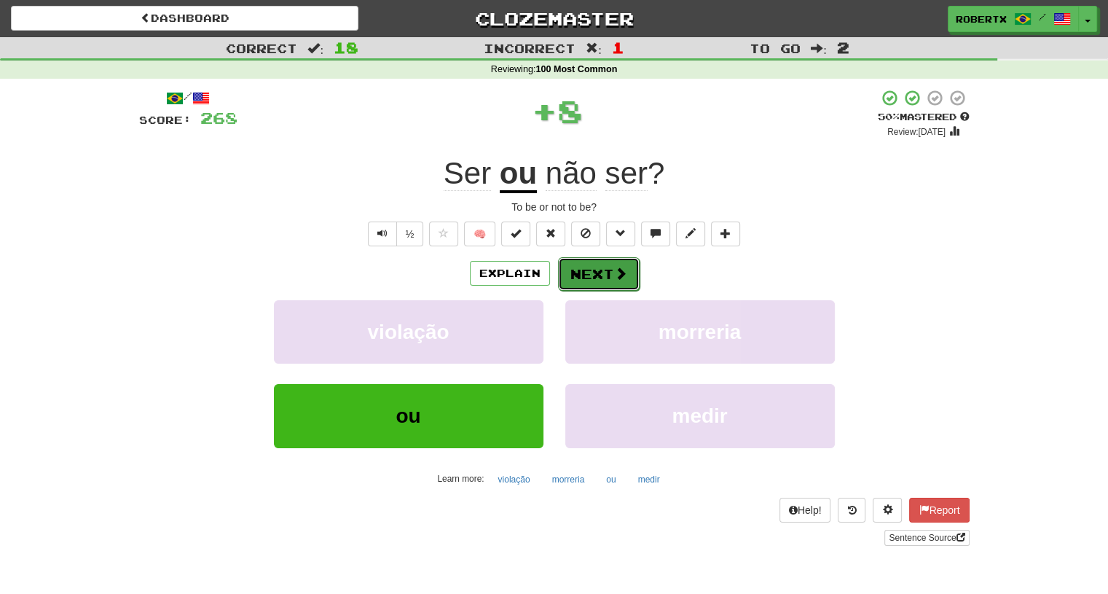
click at [608, 273] on button "Next" at bounding box center [599, 274] width 82 height 34
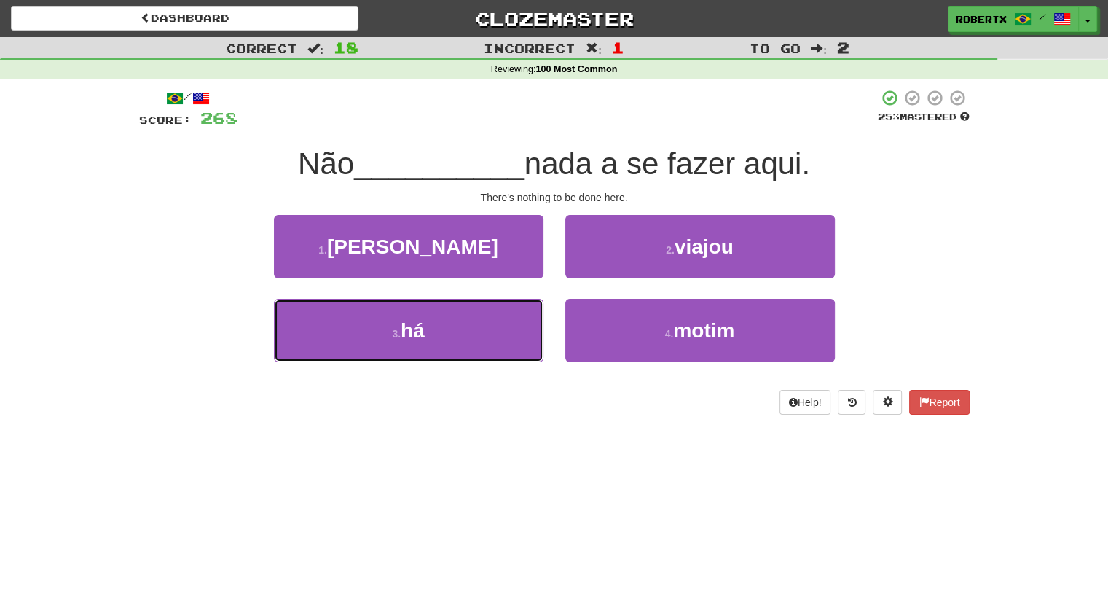
drag, startPoint x: 451, startPoint y: 315, endPoint x: 506, endPoint y: 294, distance: 58.6
click at [451, 315] on button "3 . há" at bounding box center [409, 330] width 270 height 63
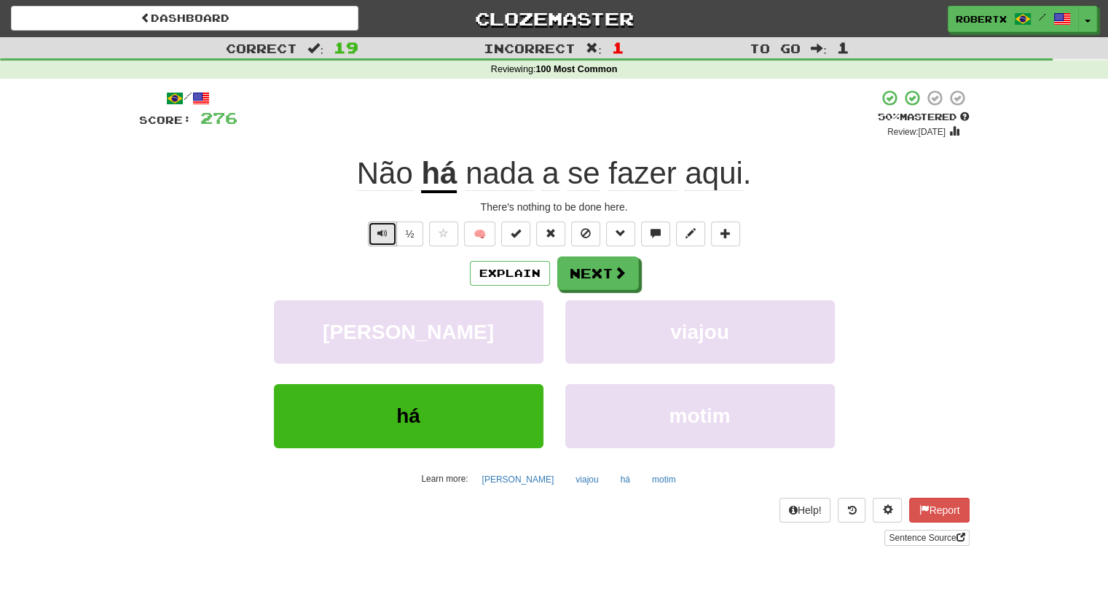
click at [379, 234] on span "Text-to-speech controls" at bounding box center [382, 233] width 10 height 10
click at [600, 267] on button "Next" at bounding box center [599, 274] width 82 height 34
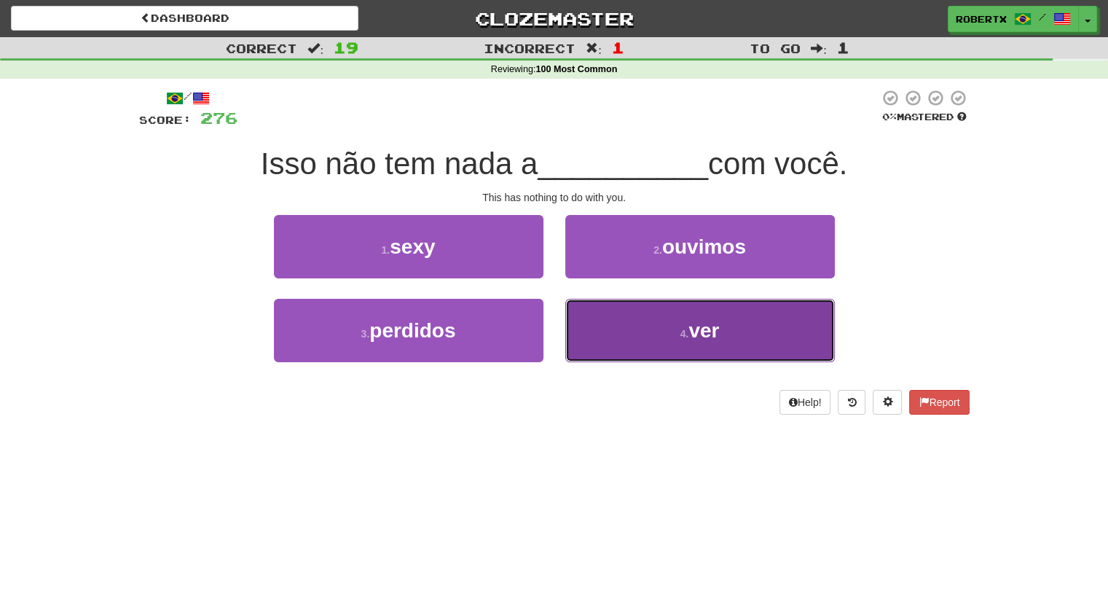
click at [638, 323] on button "4 . ver" at bounding box center [700, 330] width 270 height 63
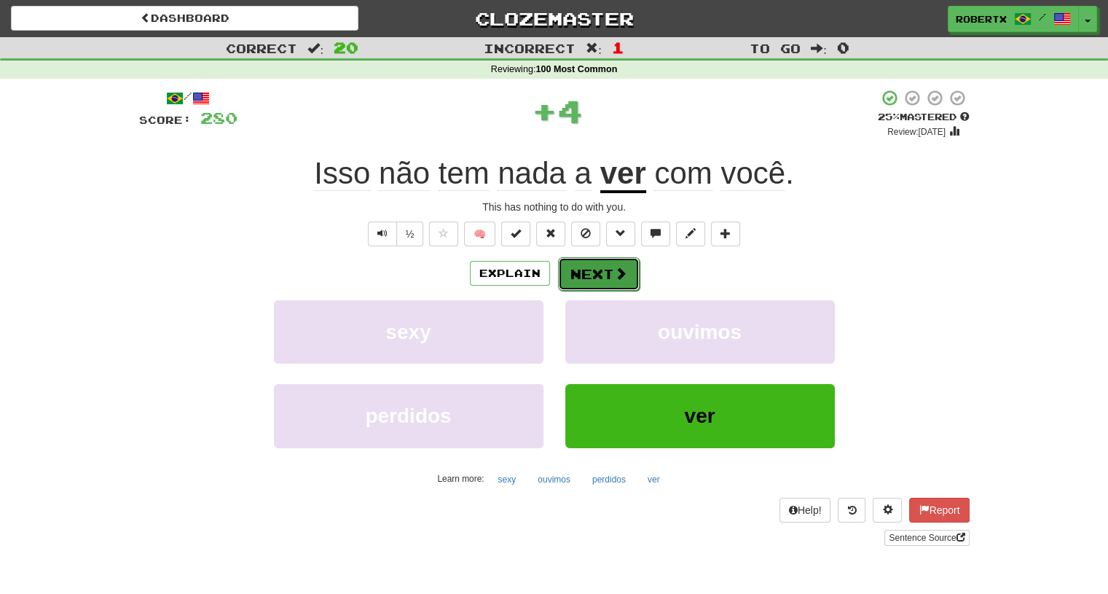
click at [608, 267] on button "Next" at bounding box center [599, 274] width 82 height 34
